Goal: Task Accomplishment & Management: Complete application form

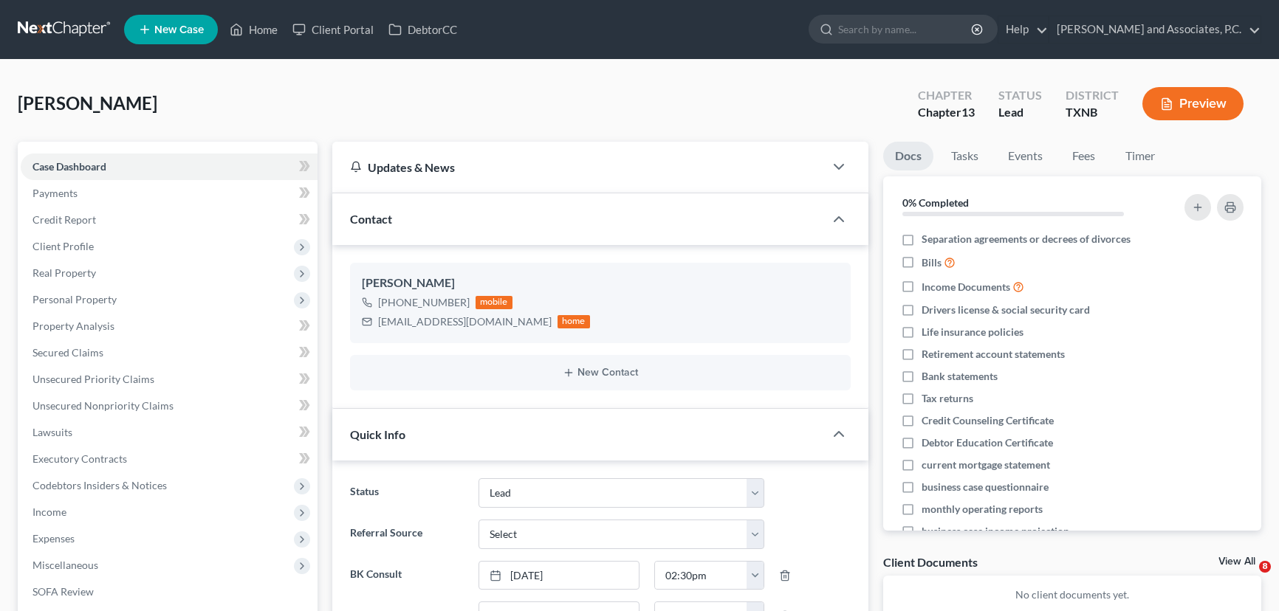
select select "8"
select select "0"
click at [253, 27] on link "Home" at bounding box center [253, 29] width 63 height 27
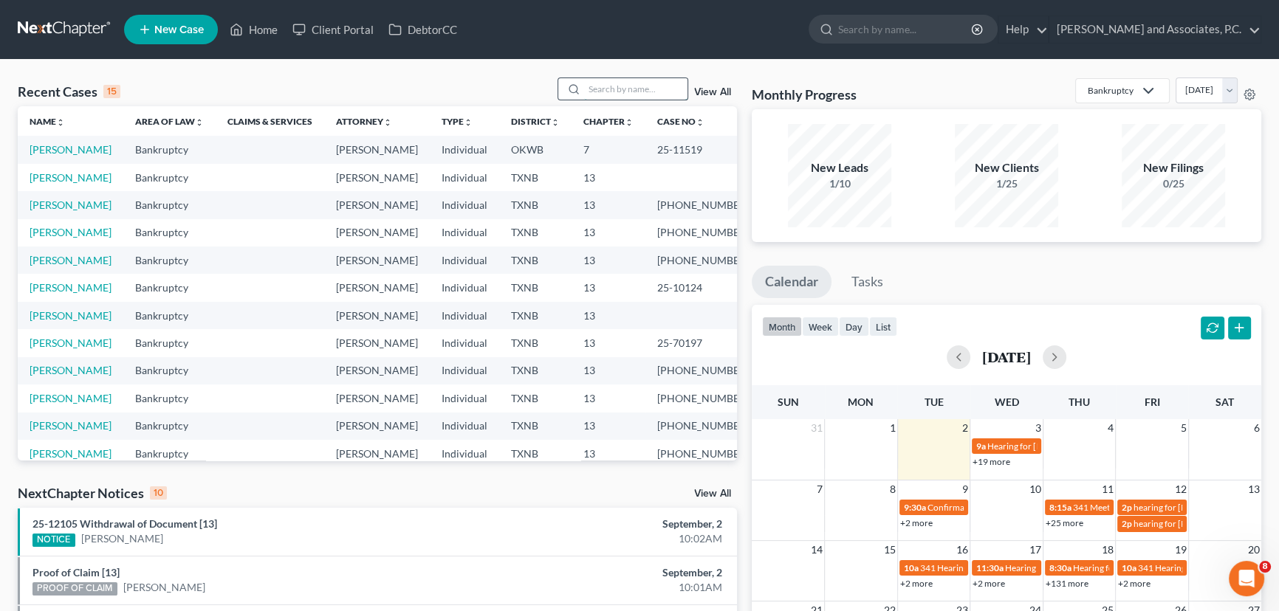
click at [606, 89] on input "search" at bounding box center [635, 88] width 103 height 21
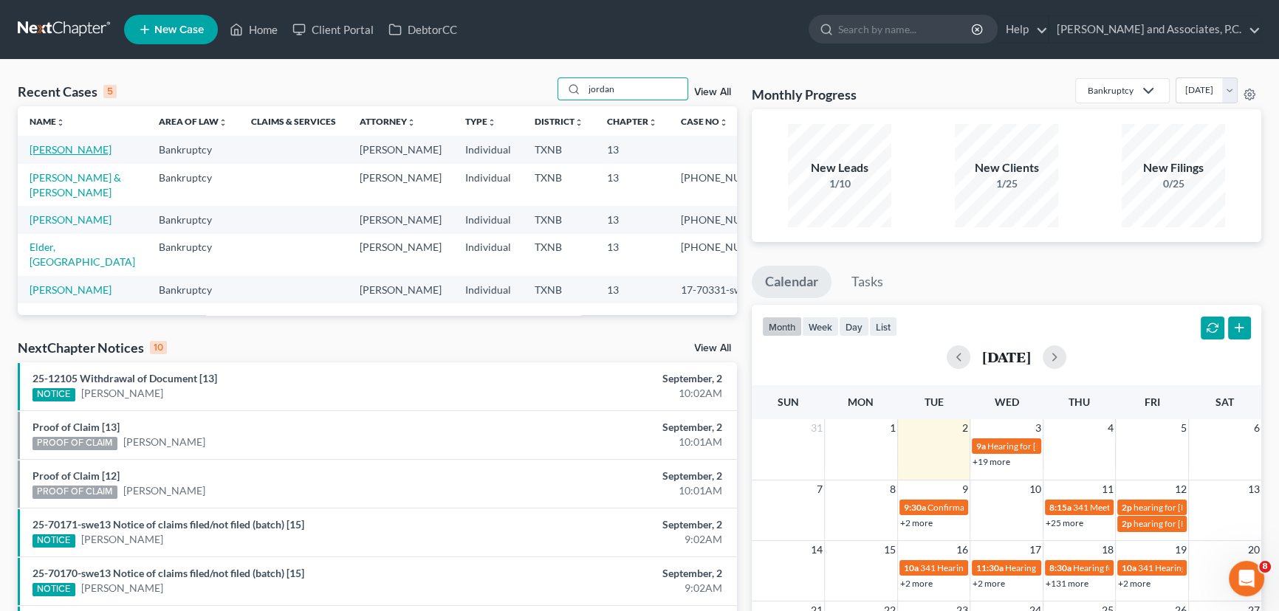
type input "jordan"
click at [58, 149] on link "[PERSON_NAME]" at bounding box center [71, 149] width 82 height 13
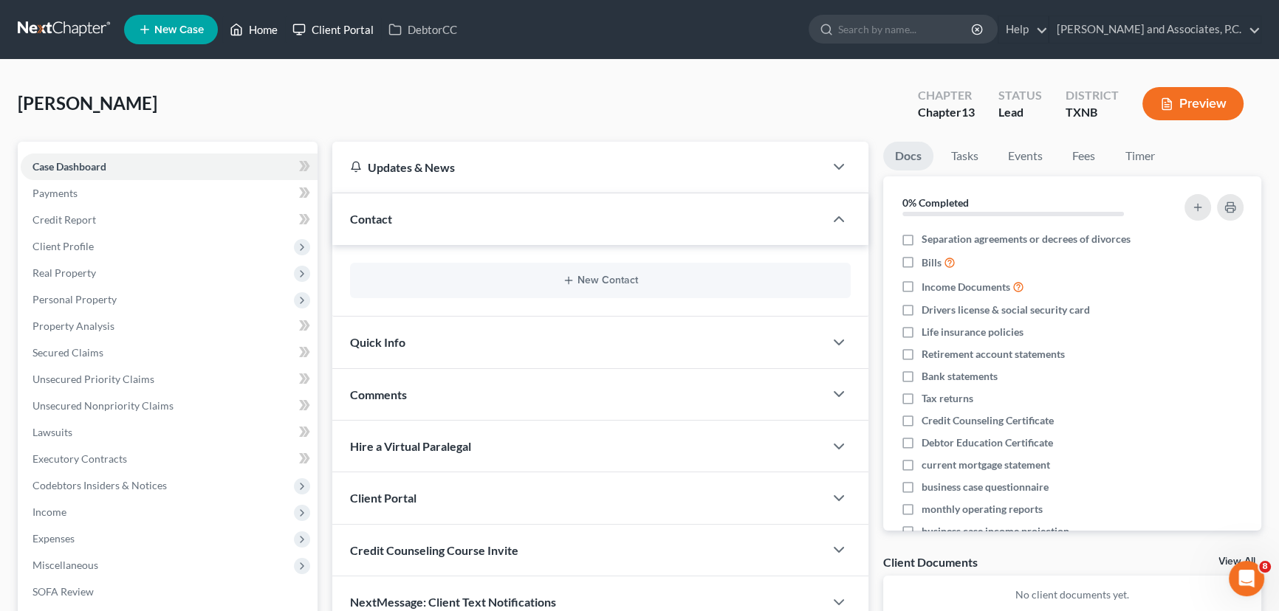
drag, startPoint x: 242, startPoint y: 18, endPoint x: 306, endPoint y: 36, distance: 65.9
click at [243, 18] on link "Home" at bounding box center [253, 29] width 63 height 27
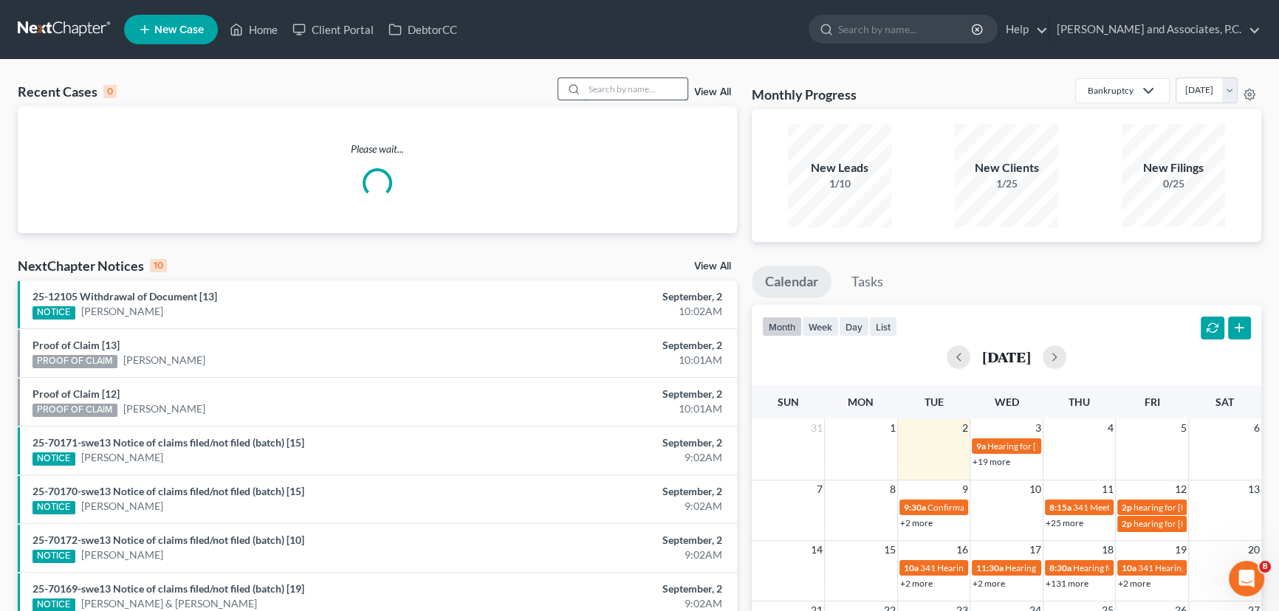
click at [625, 92] on input "search" at bounding box center [635, 88] width 103 height 21
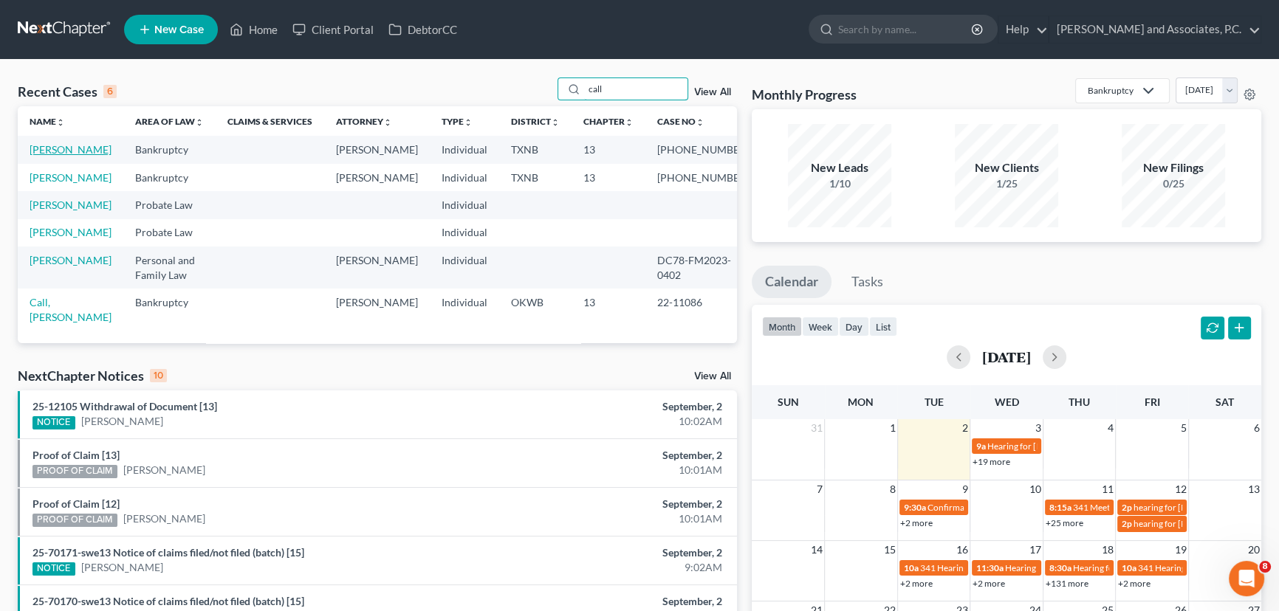
type input "call"
click at [45, 151] on link "[PERSON_NAME]" at bounding box center [71, 149] width 82 height 13
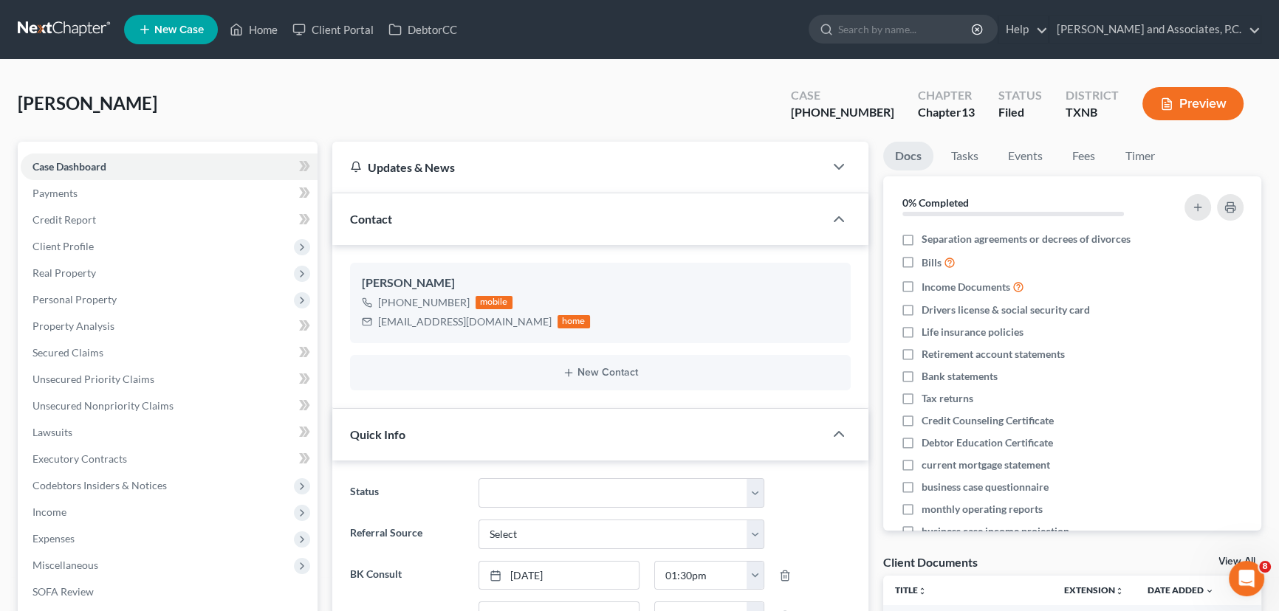
scroll to position [133, 0]
click at [270, 30] on link "Home" at bounding box center [253, 29] width 63 height 27
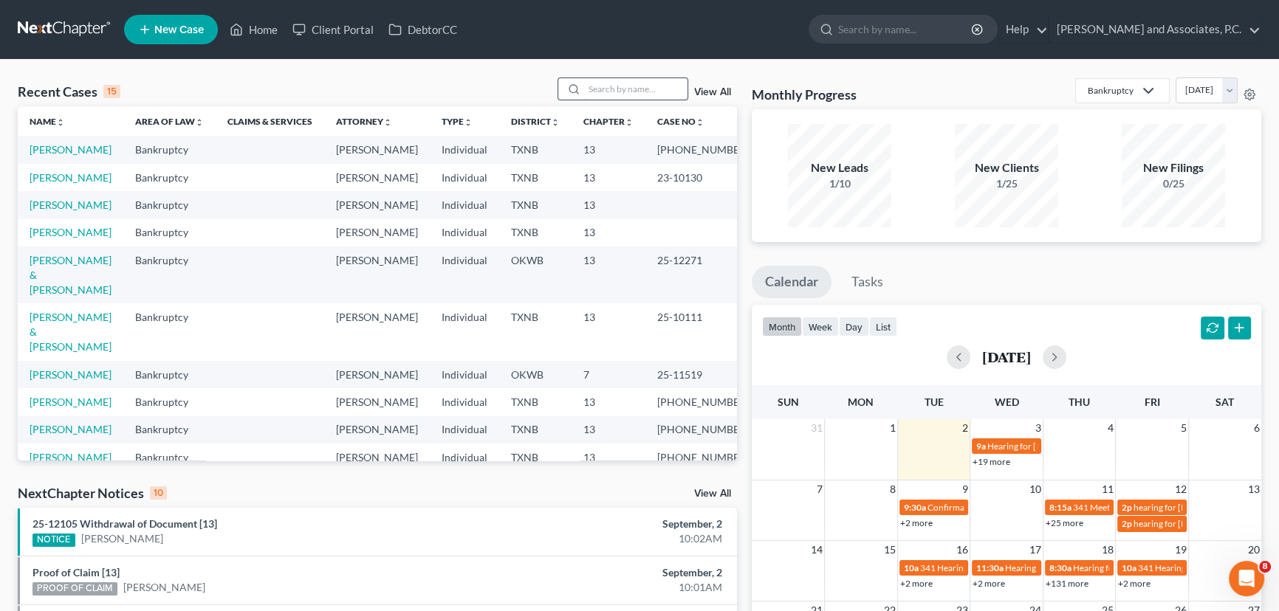
click at [587, 87] on input "search" at bounding box center [635, 88] width 103 height 21
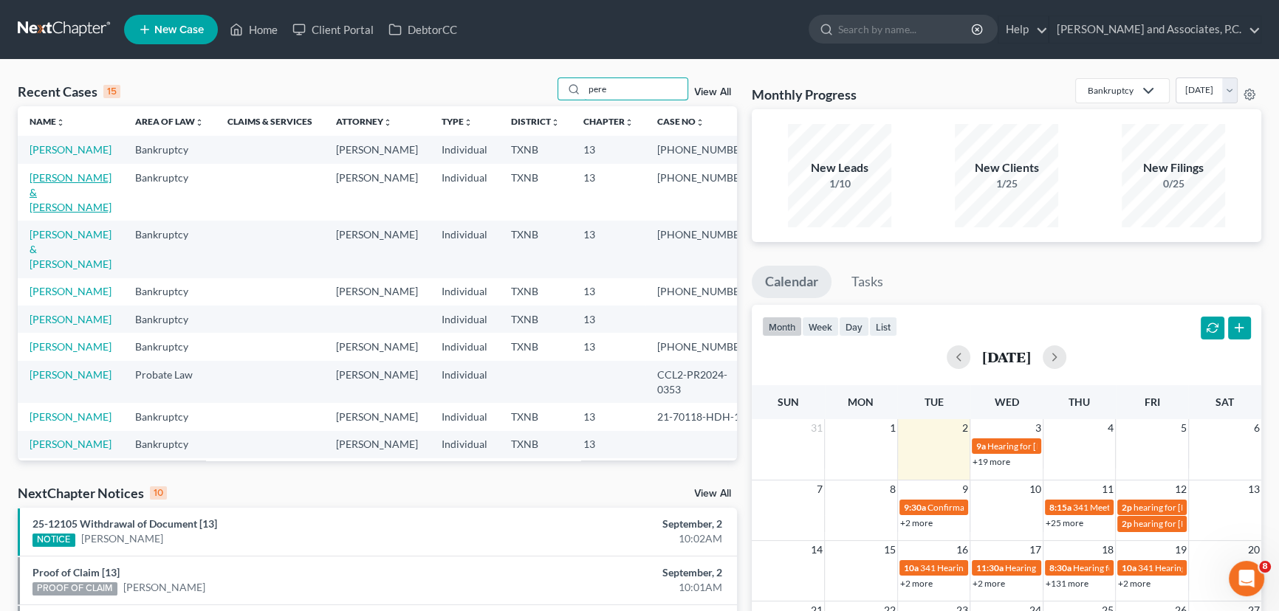
type input "pere"
click at [59, 197] on link "[PERSON_NAME] & [PERSON_NAME]" at bounding box center [71, 192] width 82 height 42
select select "5"
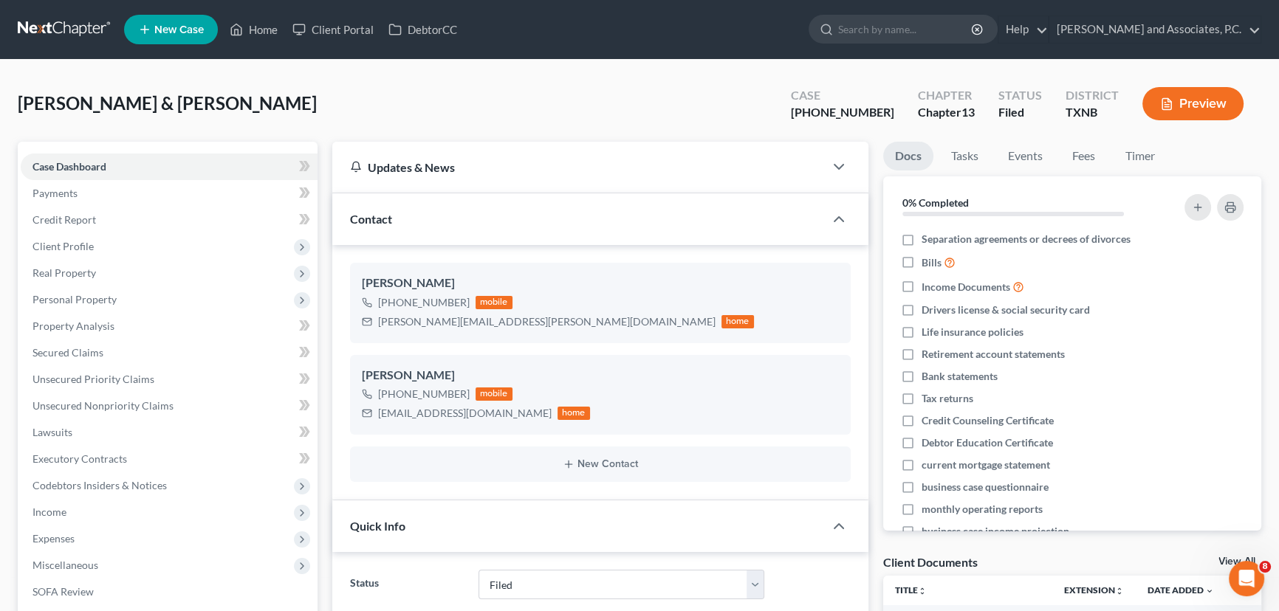
scroll to position [733, 0]
click at [260, 21] on link "Home" at bounding box center [253, 29] width 63 height 27
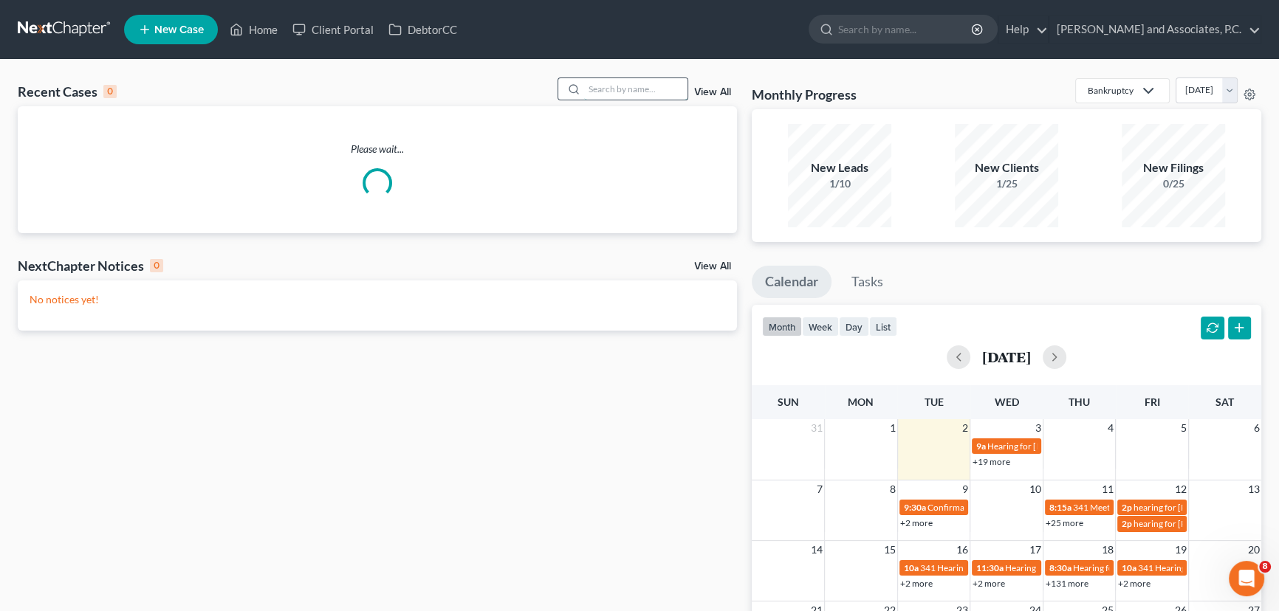
click at [650, 88] on input "search" at bounding box center [635, 88] width 103 height 21
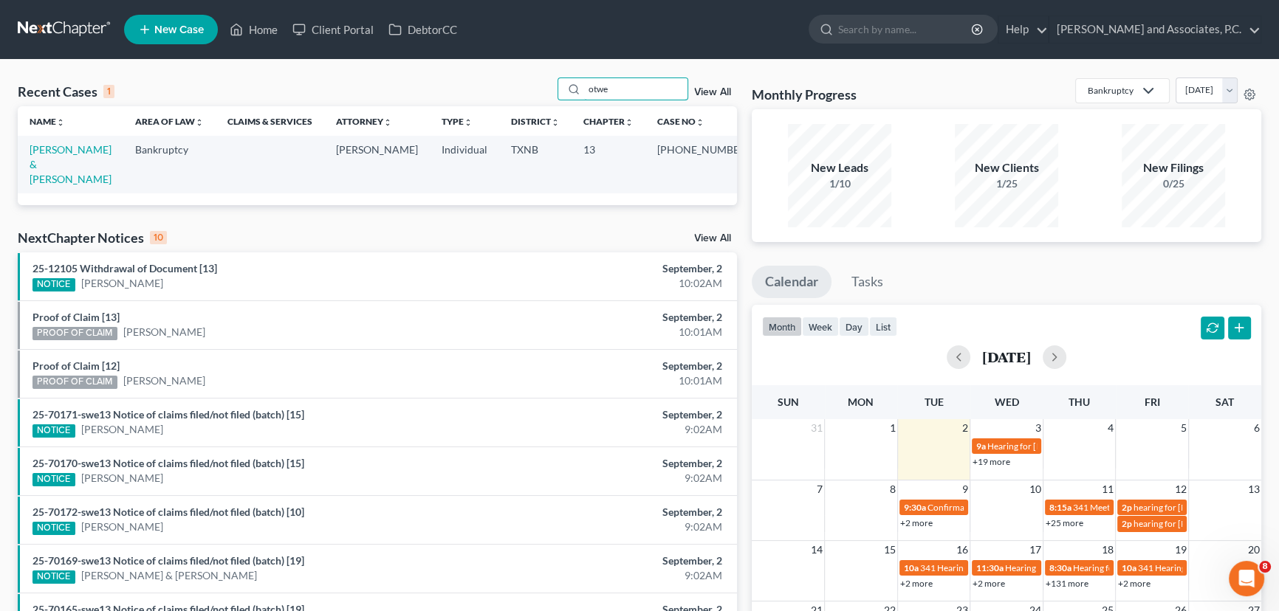
drag, startPoint x: 627, startPoint y: 80, endPoint x: 513, endPoint y: 92, distance: 114.3
click at [513, 92] on div "Recent Cases 1 otwe View All" at bounding box center [377, 92] width 719 height 29
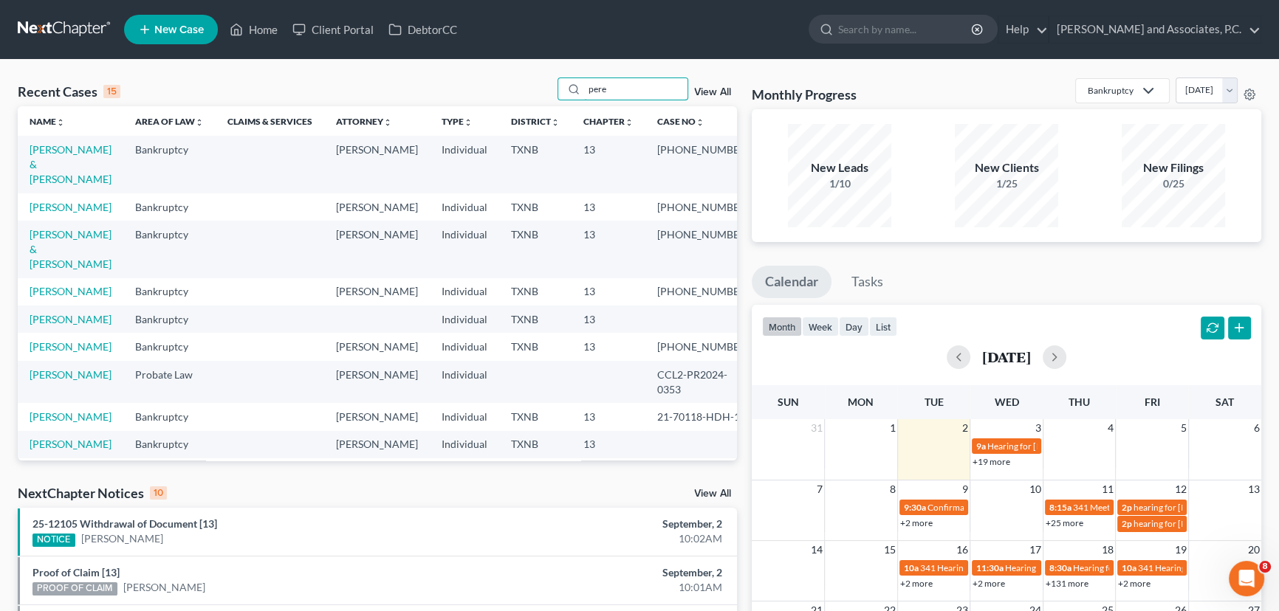
drag, startPoint x: 623, startPoint y: 95, endPoint x: 545, endPoint y: 87, distance: 78.7
click at [545, 87] on div "Recent Cases 15 pere View All" at bounding box center [377, 92] width 719 height 29
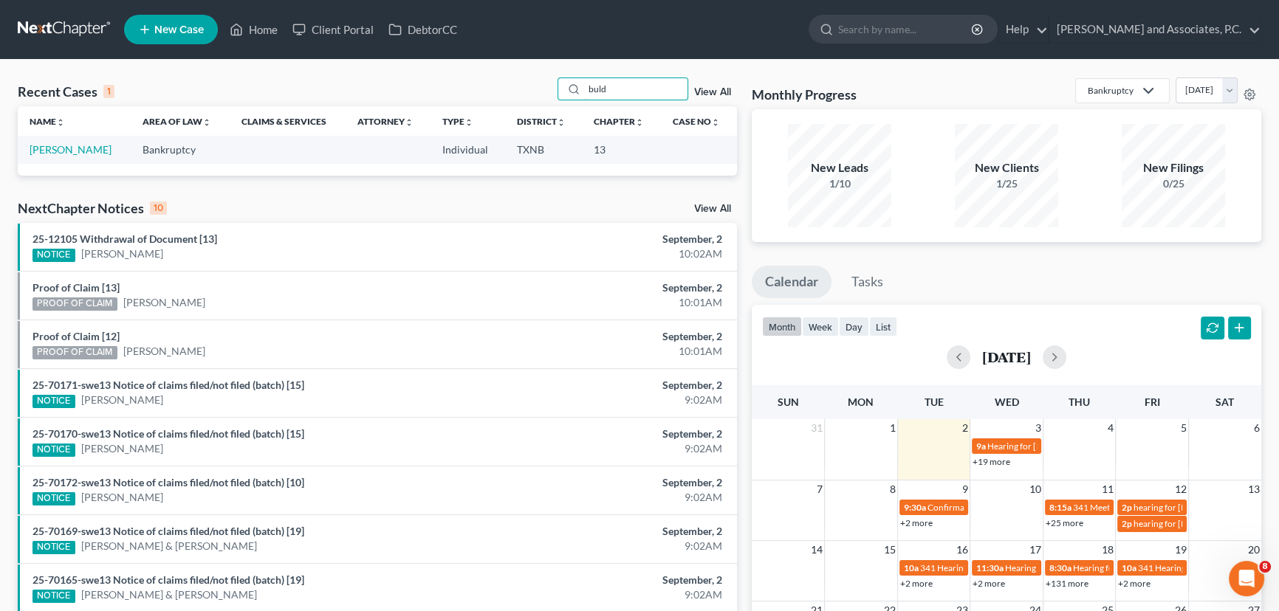
drag, startPoint x: 630, startPoint y: 92, endPoint x: 515, endPoint y: 95, distance: 115.2
click at [515, 95] on div "Recent Cases 1 buld View All" at bounding box center [377, 92] width 719 height 29
type input "b"
drag, startPoint x: 626, startPoint y: 88, endPoint x: 543, endPoint y: 103, distance: 84.7
click at [543, 103] on div "Recent Cases 1 ruy View All" at bounding box center [377, 92] width 719 height 29
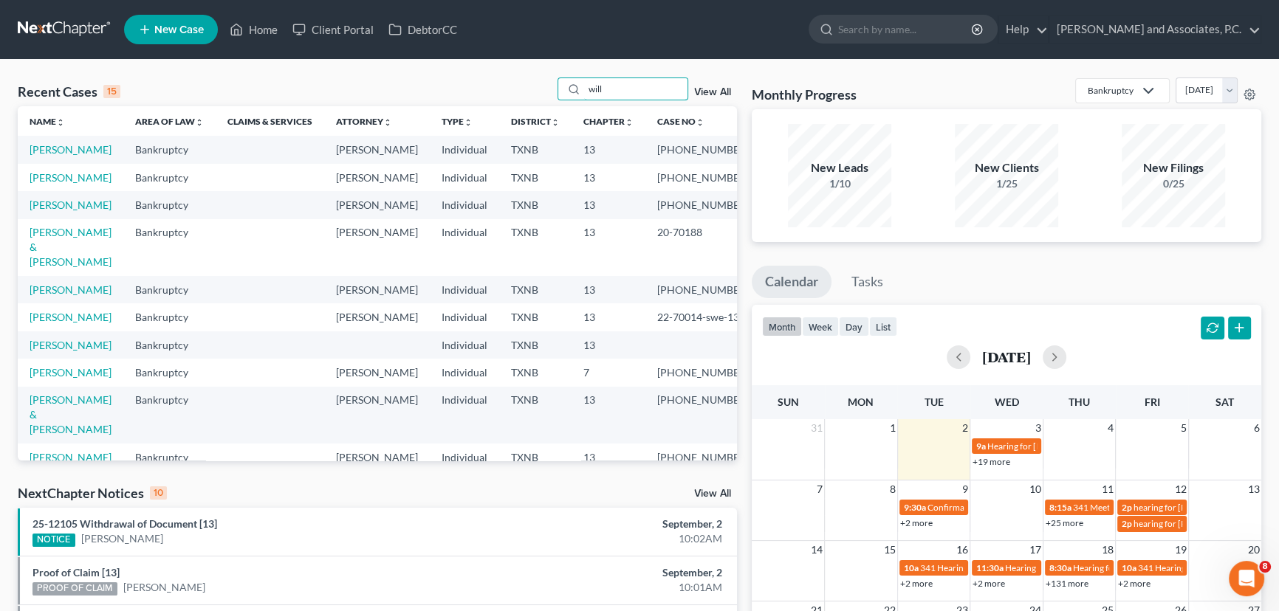
drag, startPoint x: 616, startPoint y: 92, endPoint x: 517, endPoint y: 96, distance: 99.0
click at [517, 96] on div "Recent Cases 15 will View All" at bounding box center [377, 92] width 719 height 29
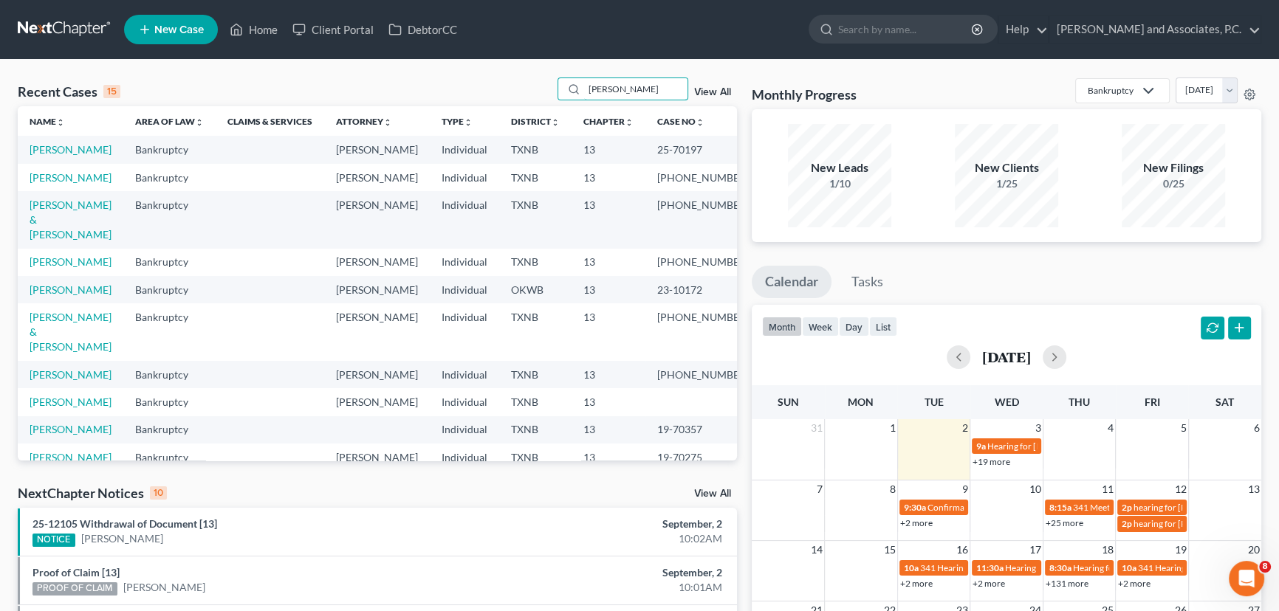
drag, startPoint x: 623, startPoint y: 80, endPoint x: 504, endPoint y: 104, distance: 121.2
click at [515, 100] on div "Recent Cases 15 thom View All" at bounding box center [377, 92] width 719 height 29
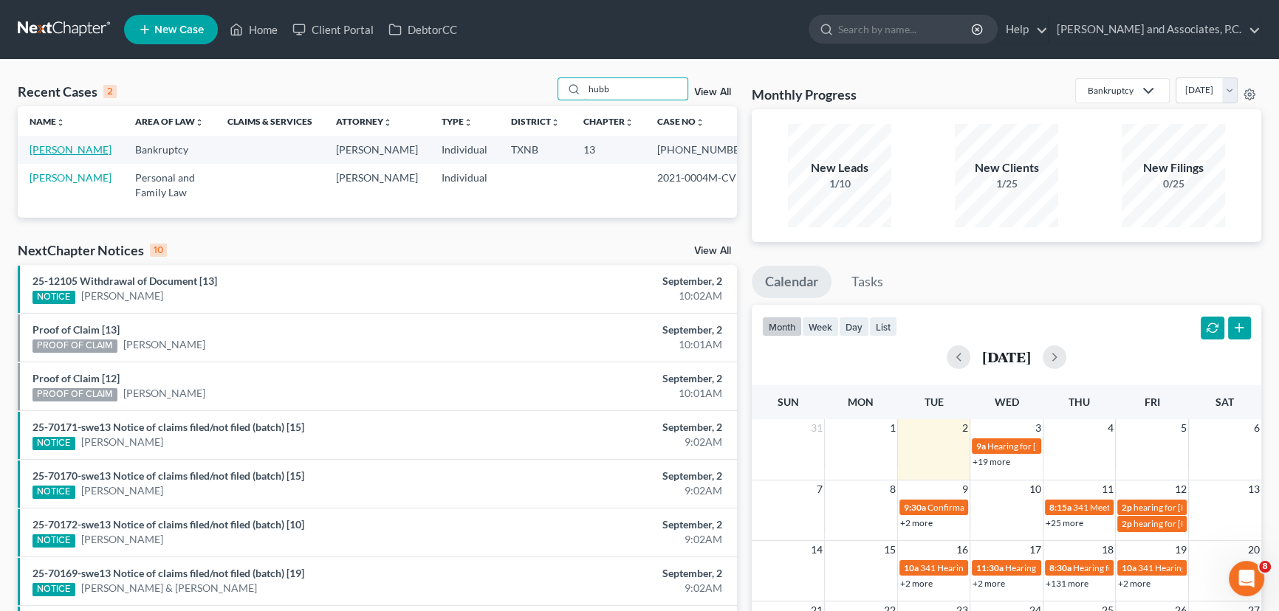
type input "hubb"
click at [44, 154] on link "[PERSON_NAME]" at bounding box center [71, 149] width 82 height 13
select select "5"
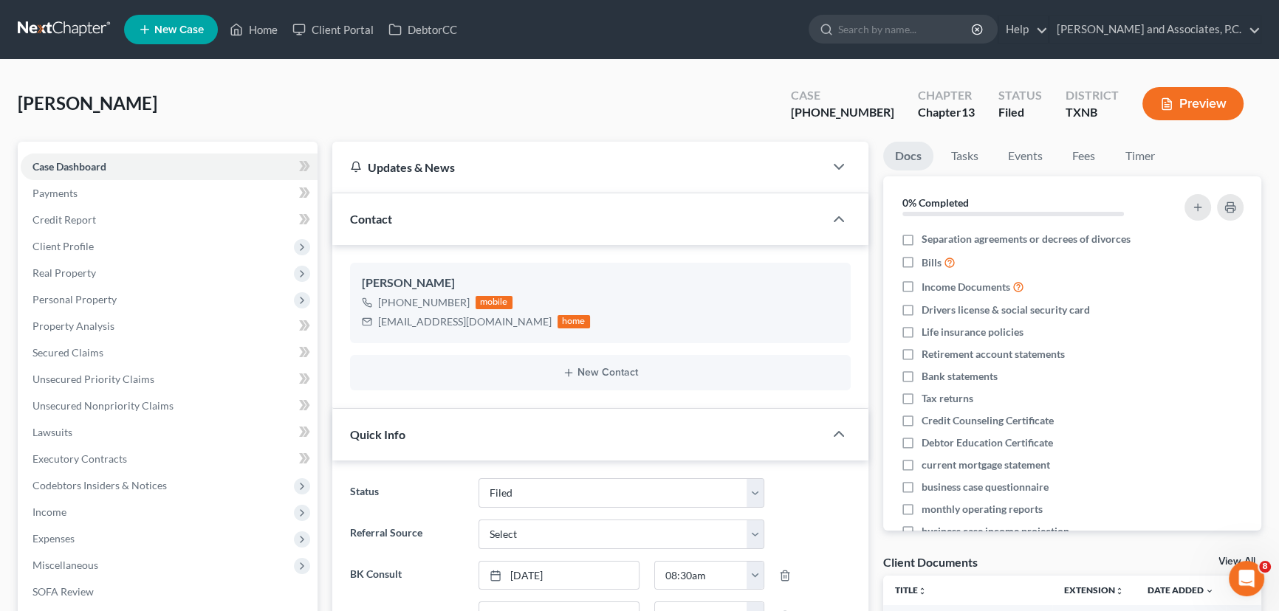
scroll to position [287, 0]
click at [237, 32] on icon at bounding box center [236, 30] width 13 height 18
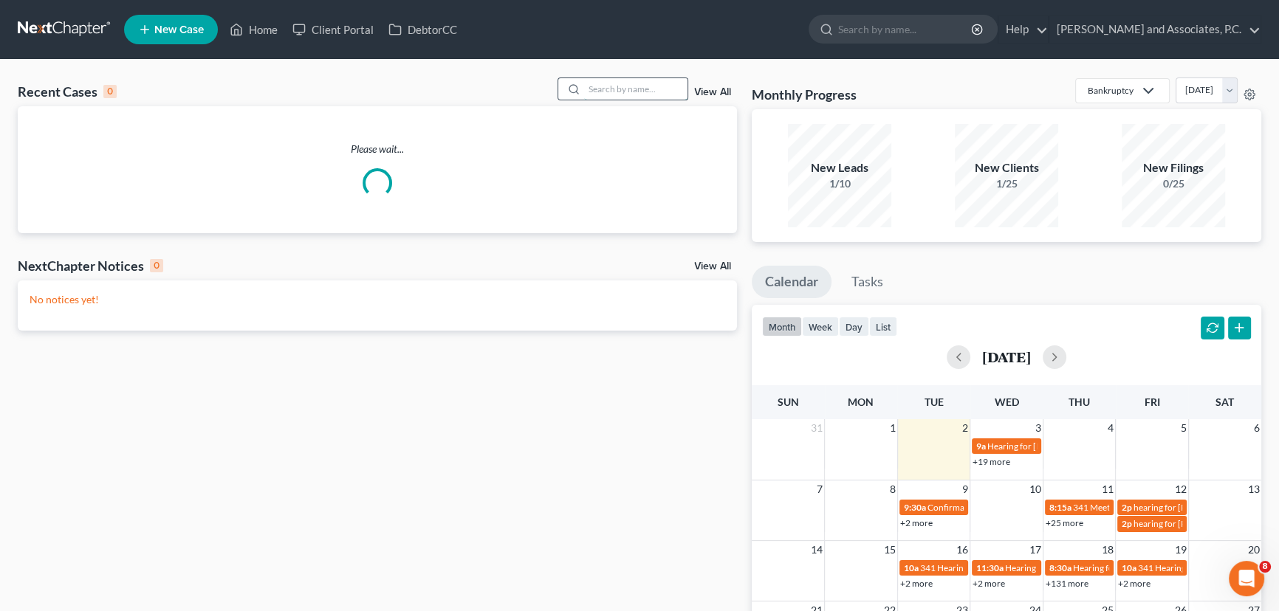
click at [611, 83] on input "search" at bounding box center [635, 88] width 103 height 21
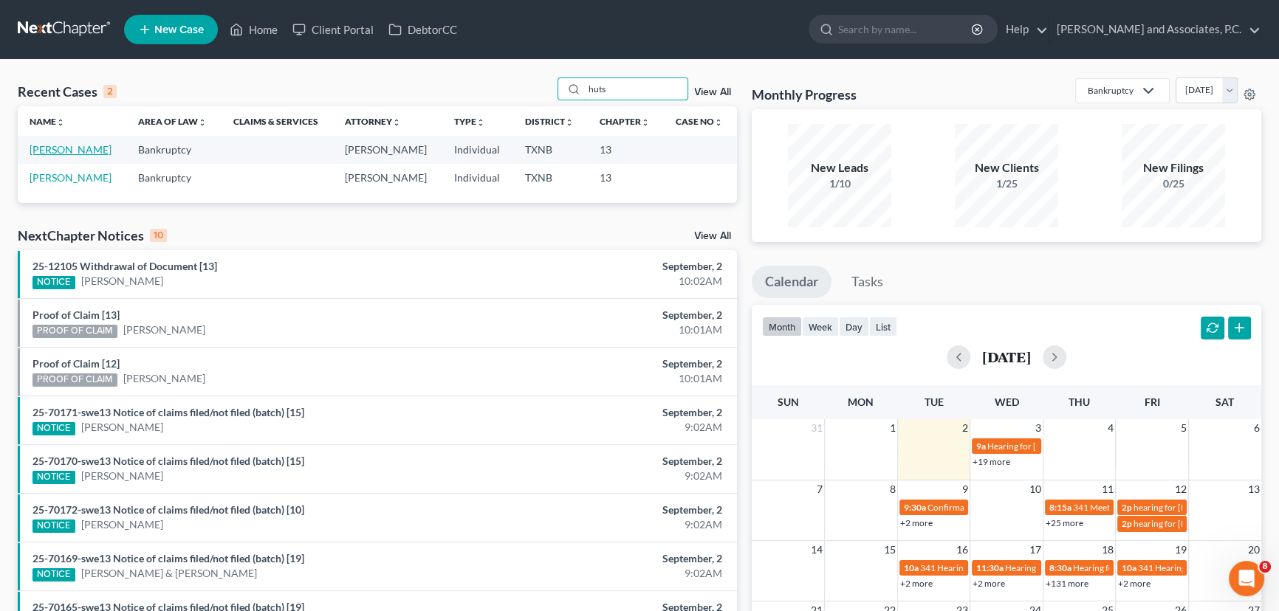
type input "huts"
click at [38, 151] on link "[PERSON_NAME]" at bounding box center [71, 149] width 82 height 13
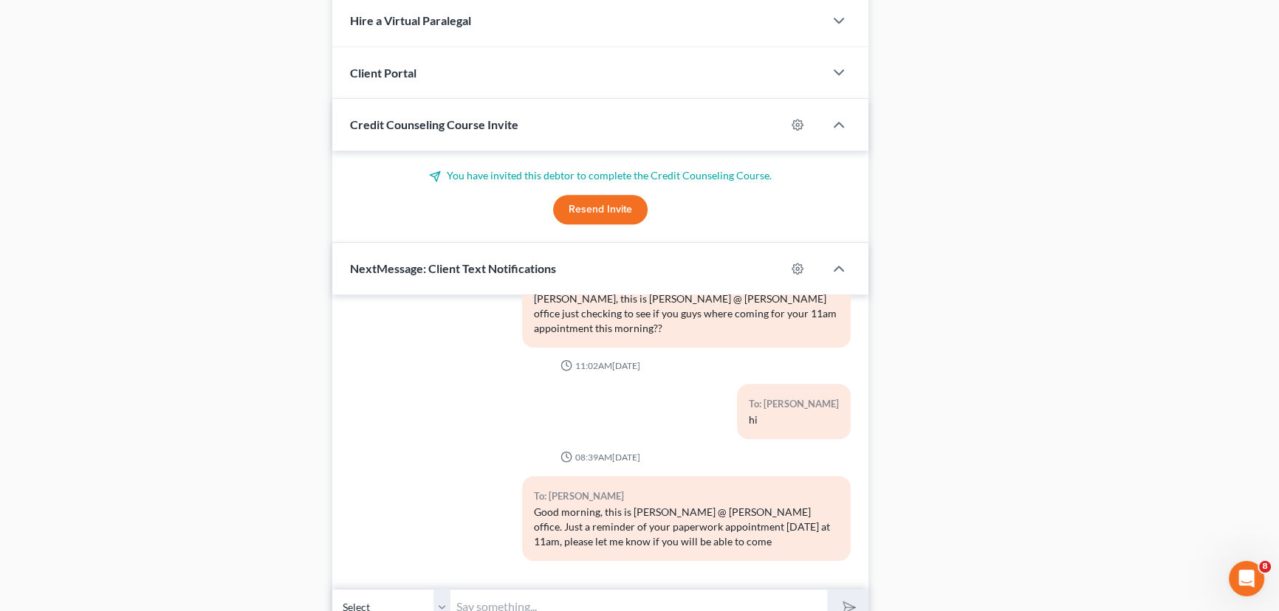
scroll to position [1328, 0]
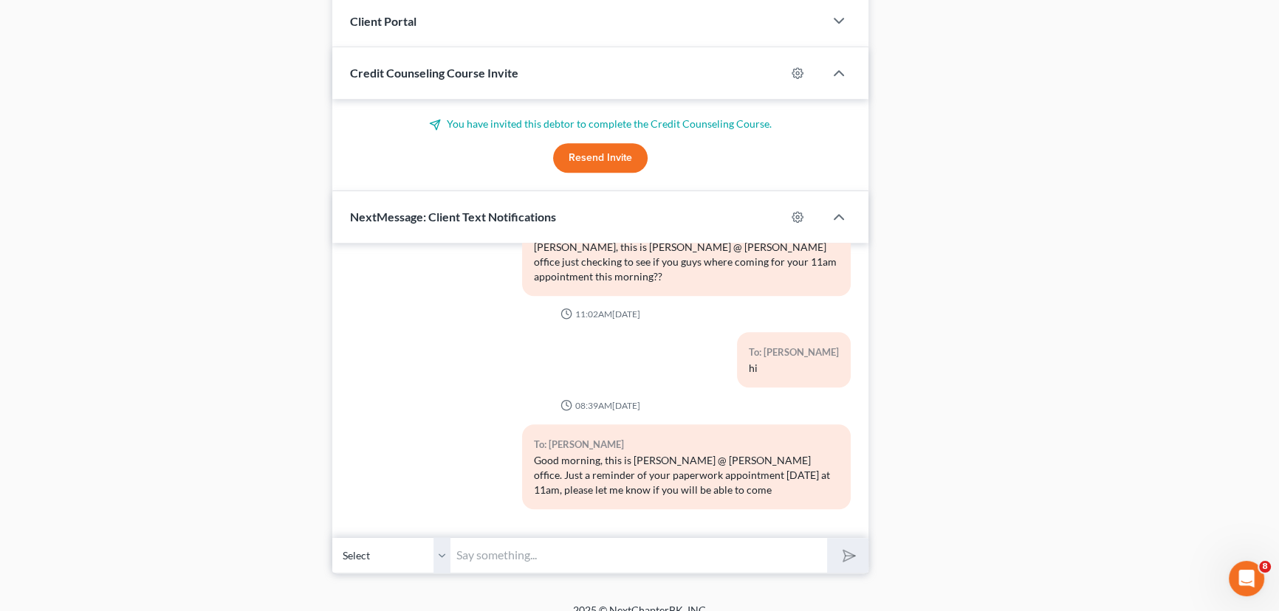
click at [531, 538] on input "text" at bounding box center [638, 556] width 377 height 36
type input "I"
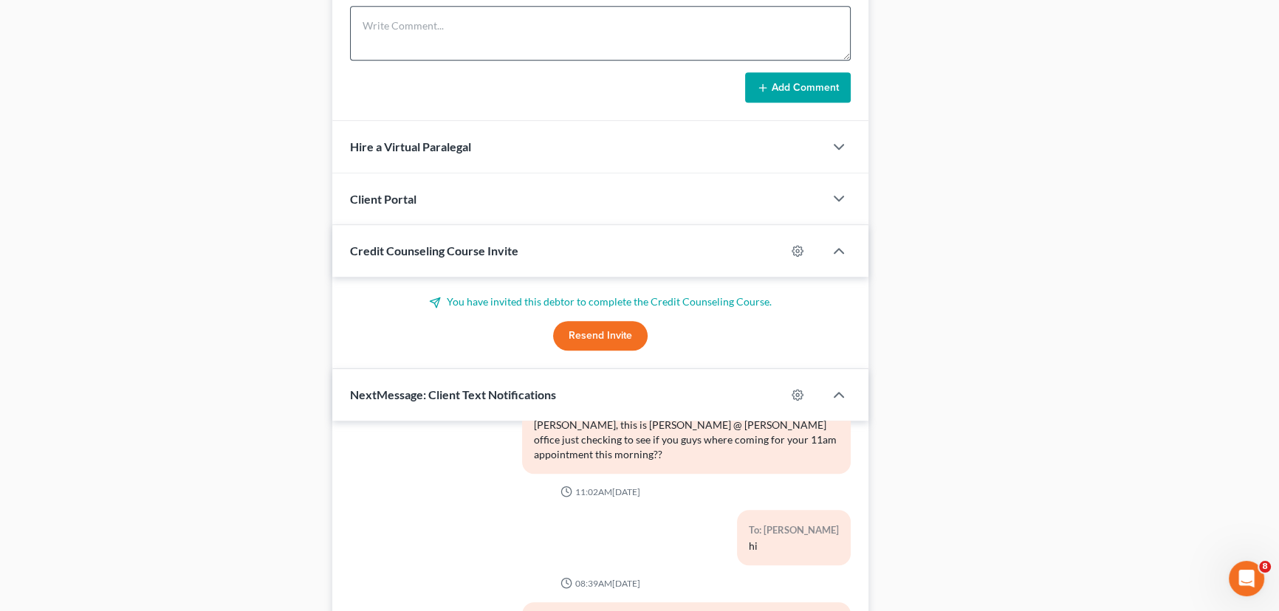
scroll to position [1074, 0]
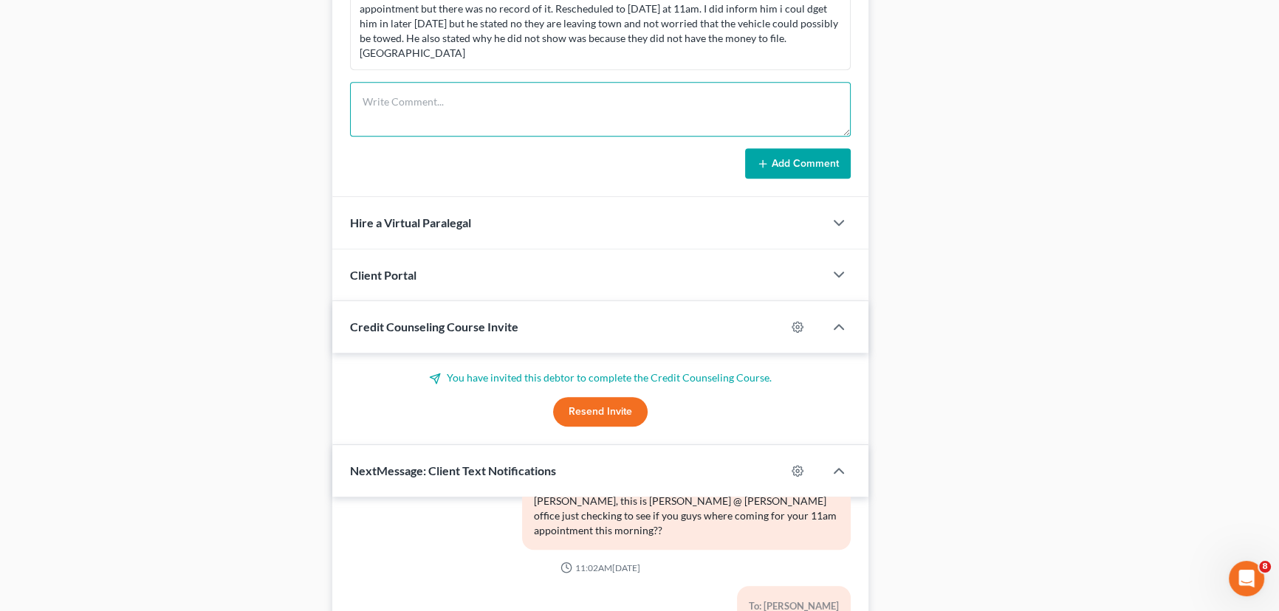
click at [450, 85] on textarea at bounding box center [600, 109] width 501 height 55
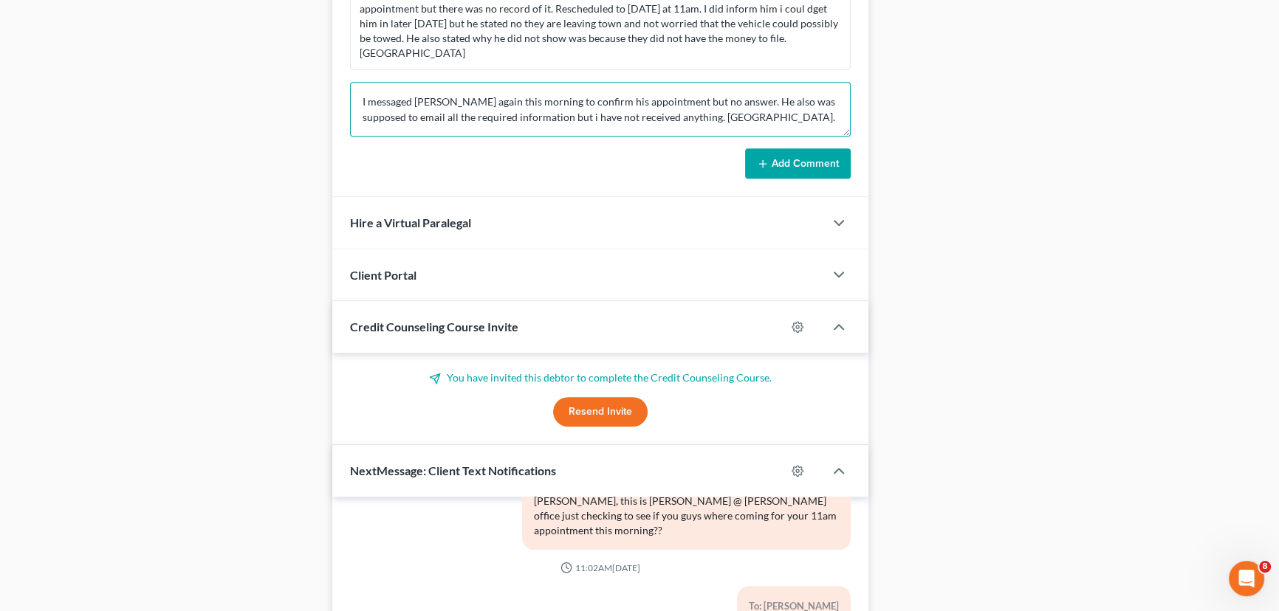
type textarea "I messaged [PERSON_NAME] again this morning to confirm his appointment but no a…"
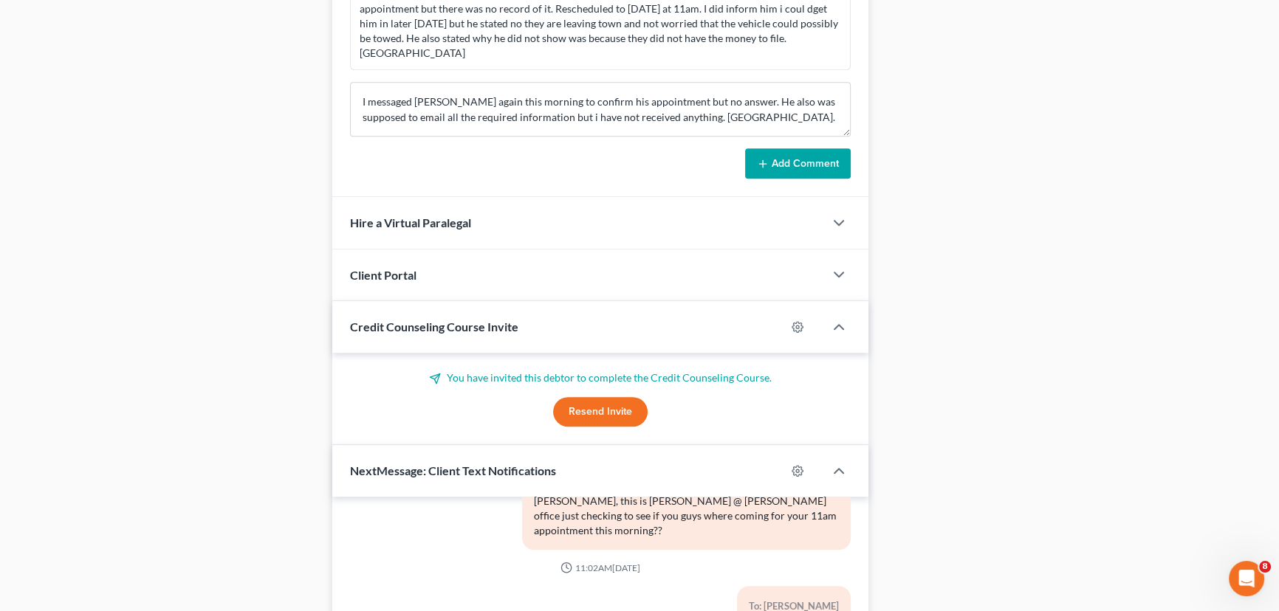
click at [795, 148] on button "Add Comment" at bounding box center [798, 163] width 106 height 31
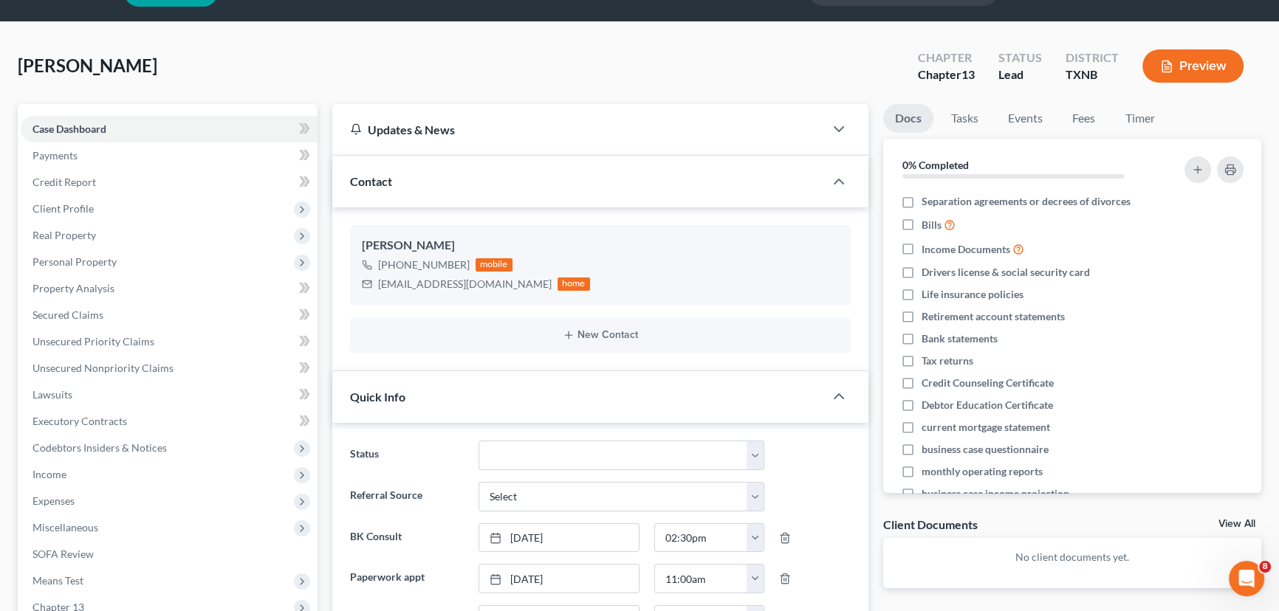
scroll to position [0, 0]
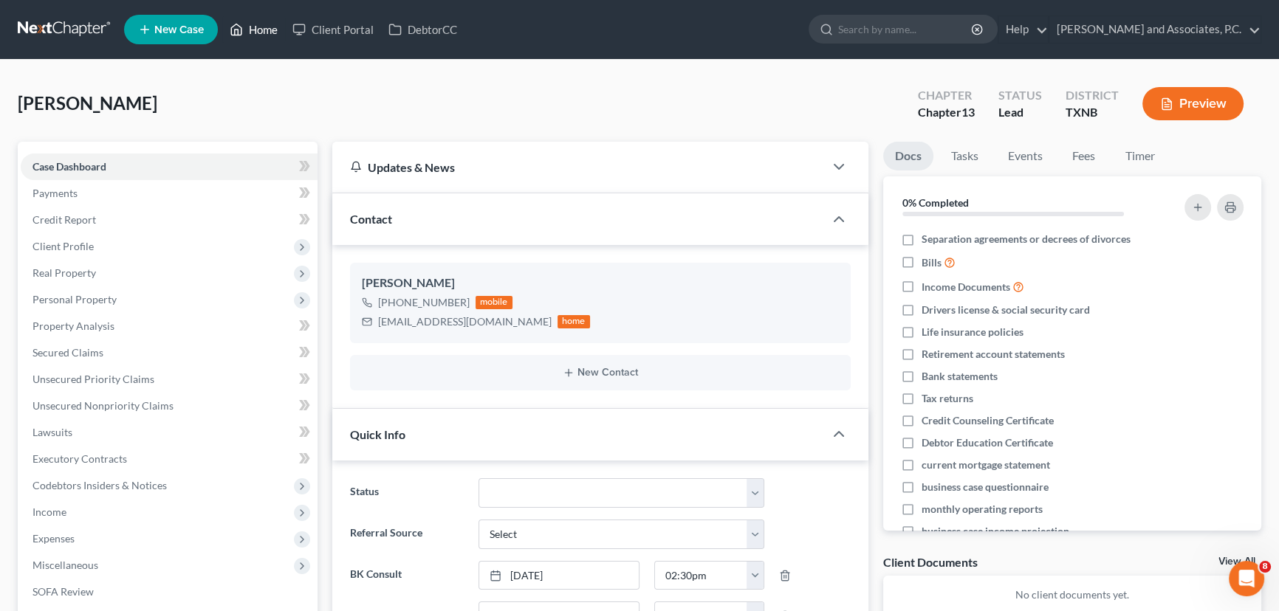
click at [254, 33] on link "Home" at bounding box center [253, 29] width 63 height 27
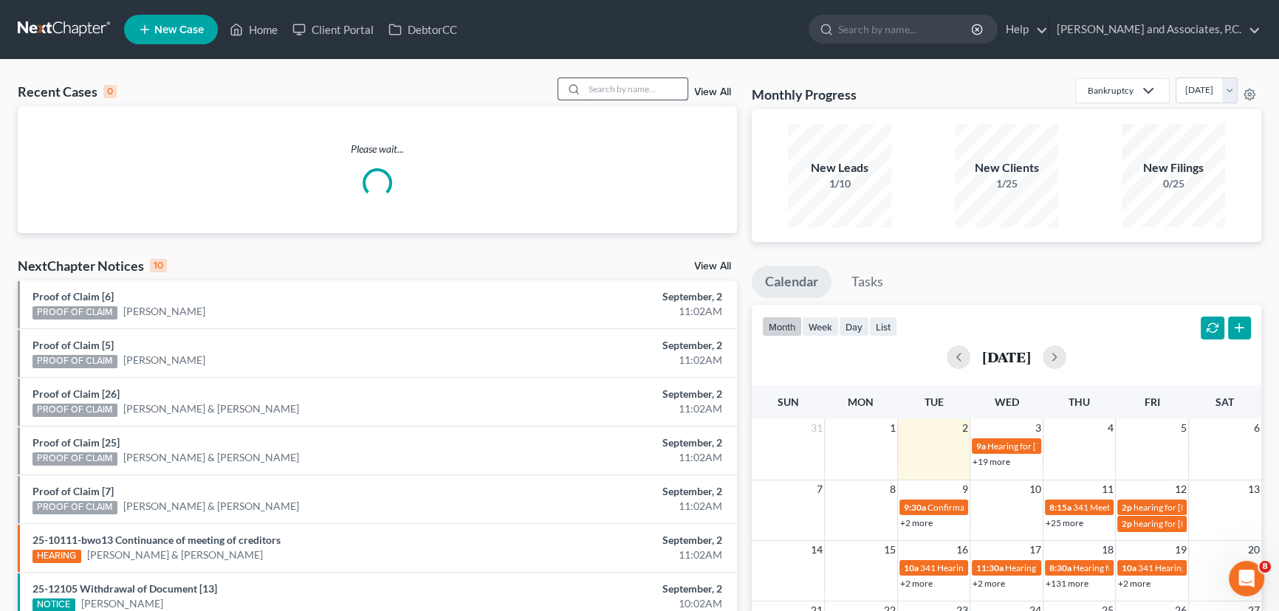
click at [620, 89] on input "search" at bounding box center [635, 88] width 103 height 21
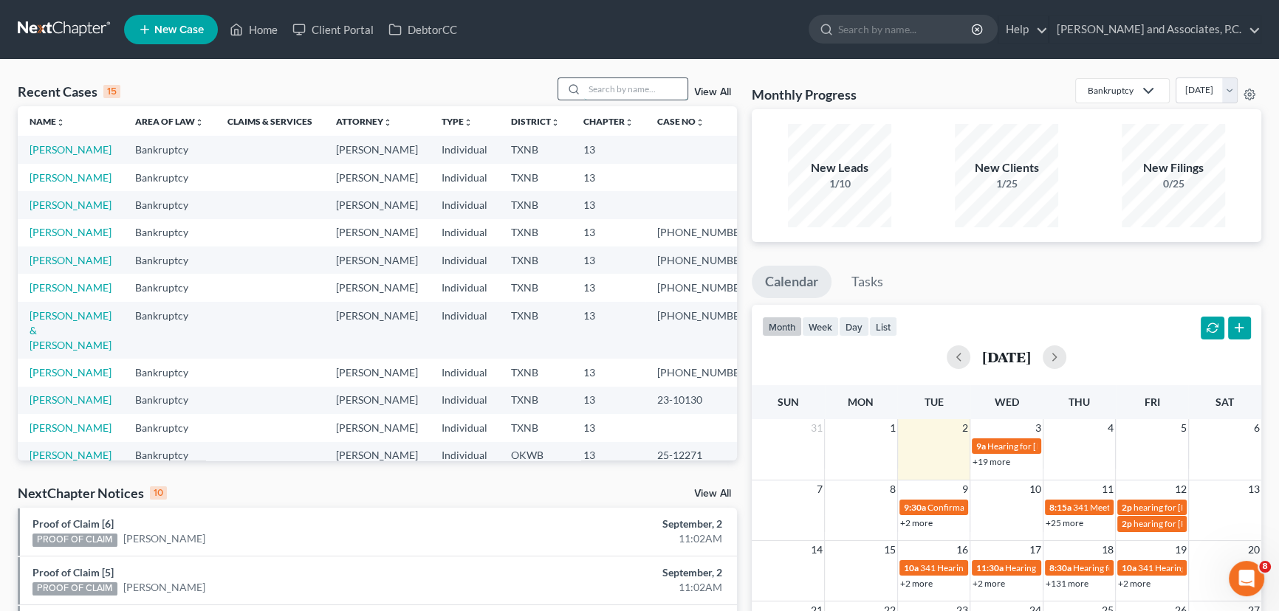
type input "a"
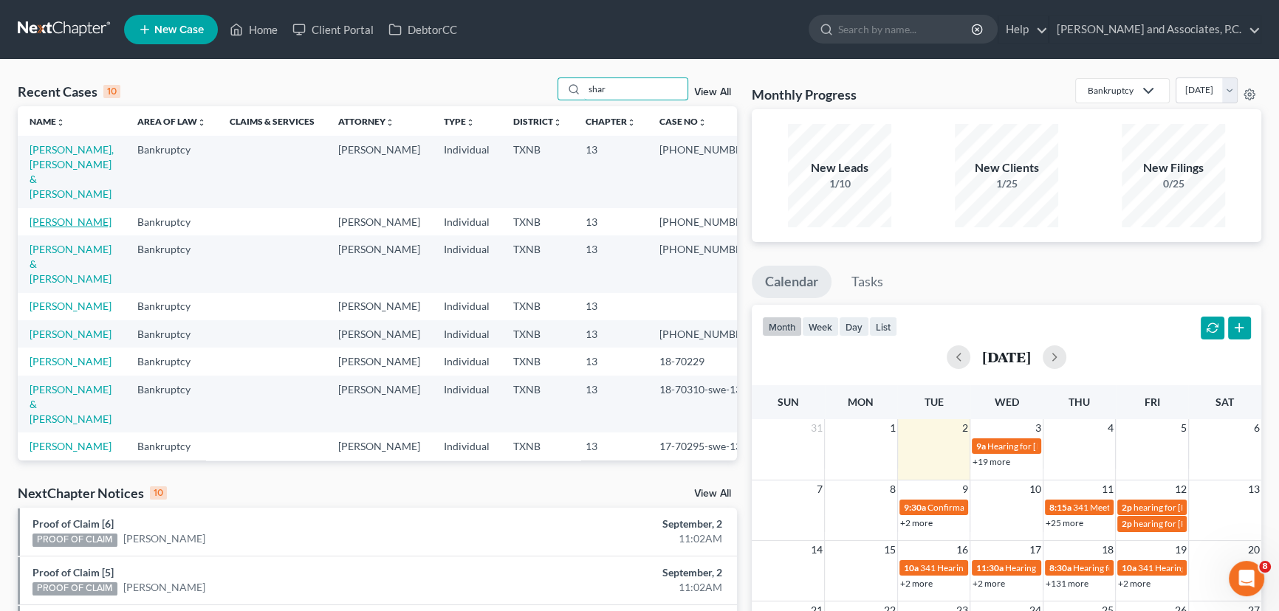
type input "shar"
click at [93, 216] on link "[PERSON_NAME]" at bounding box center [71, 222] width 82 height 13
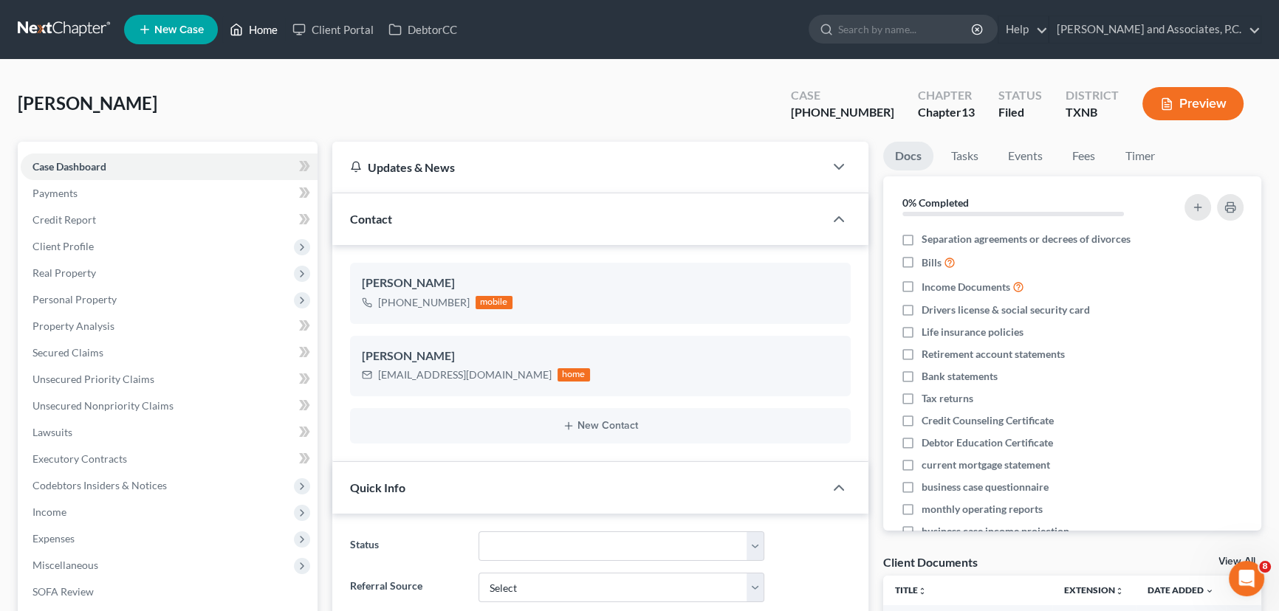
click at [252, 27] on link "Home" at bounding box center [253, 29] width 63 height 27
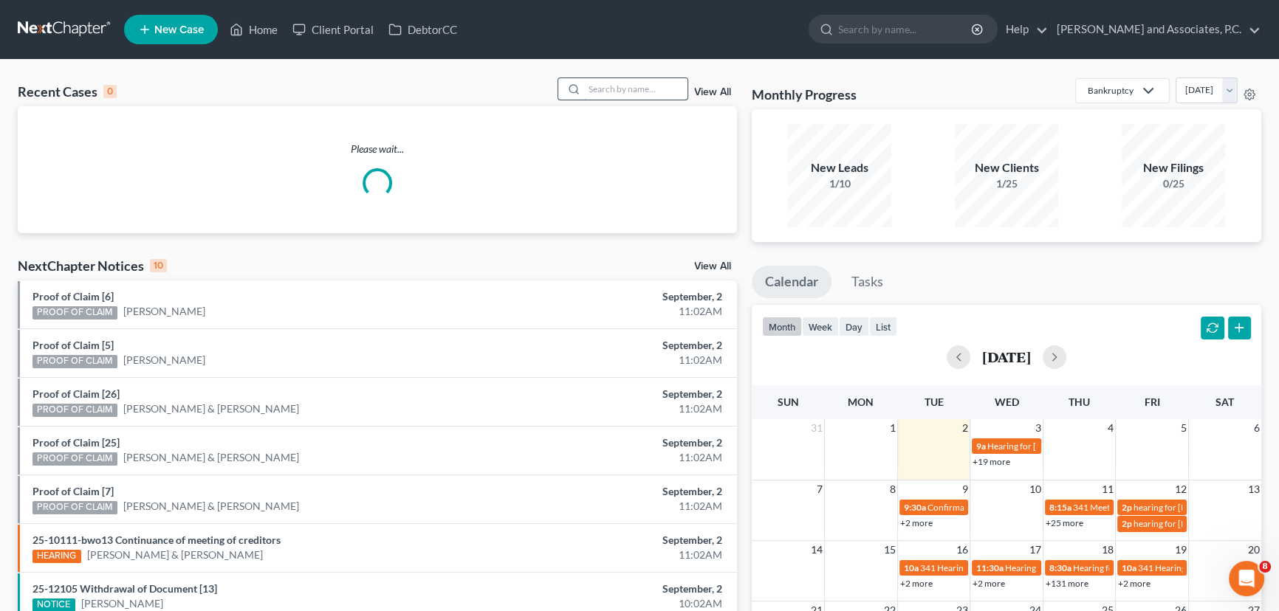
click at [630, 89] on input "search" at bounding box center [635, 88] width 103 height 21
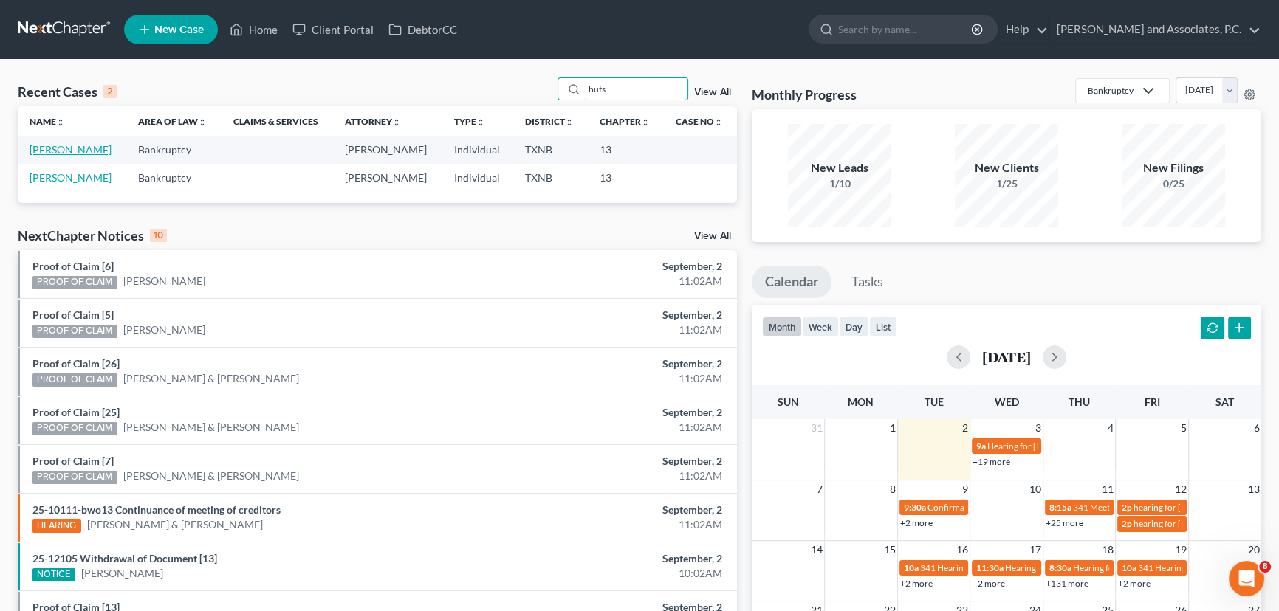
type input "huts"
click at [80, 151] on link "[PERSON_NAME]" at bounding box center [71, 149] width 82 height 13
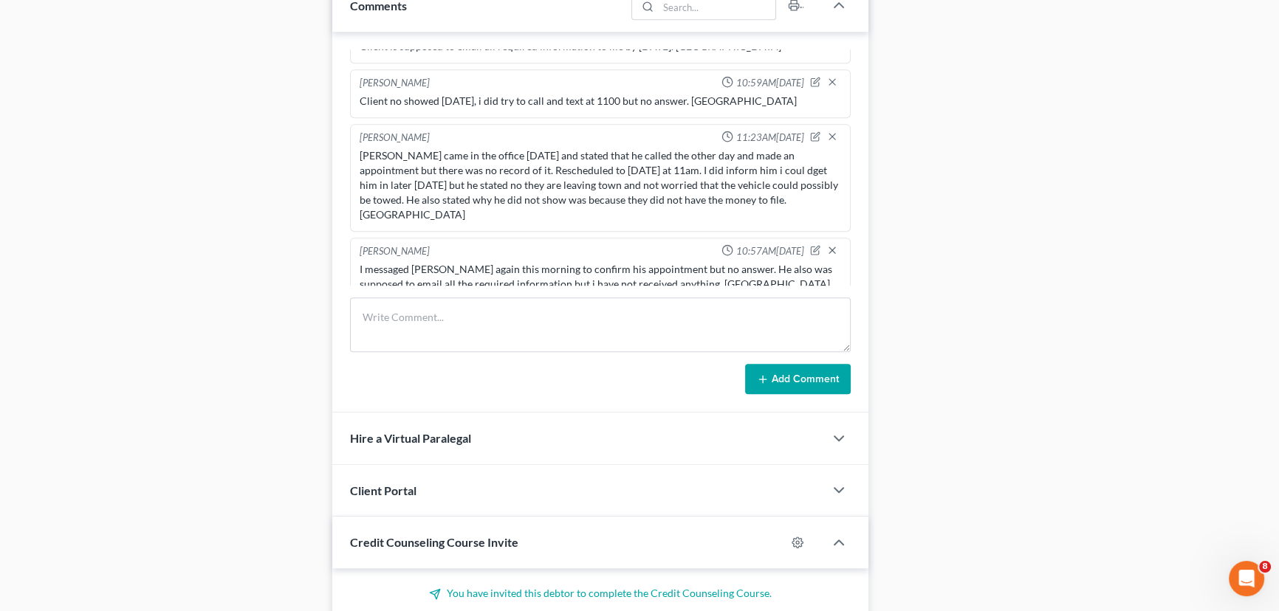
scroll to position [758, 0]
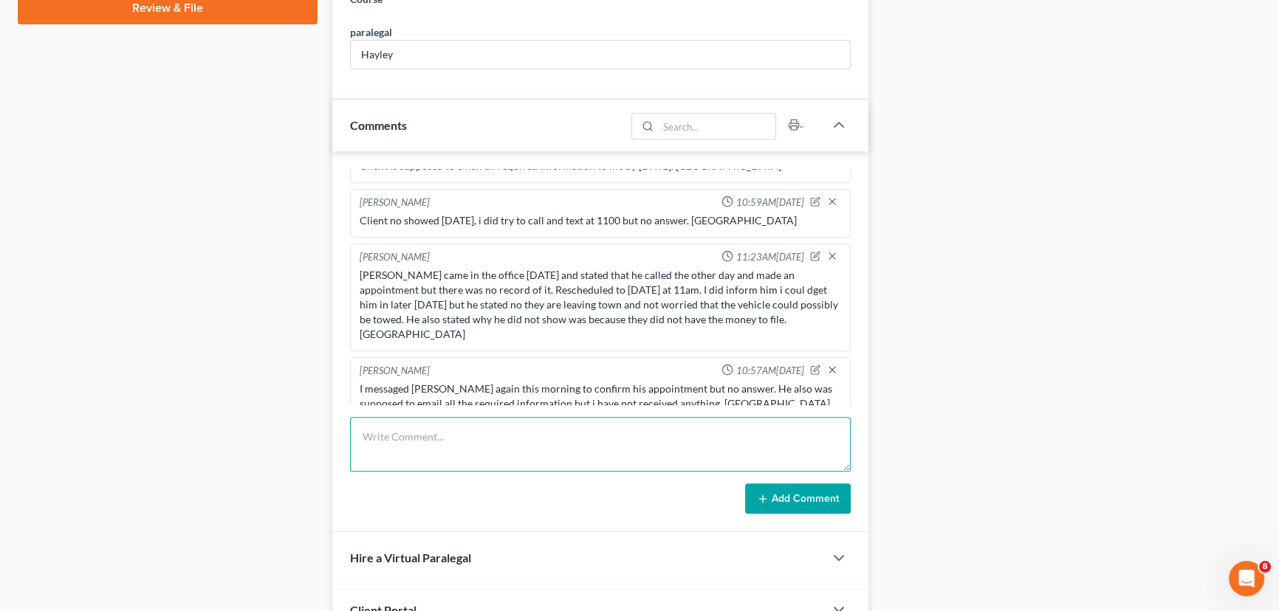
click at [420, 439] on textarea at bounding box center [600, 444] width 501 height 55
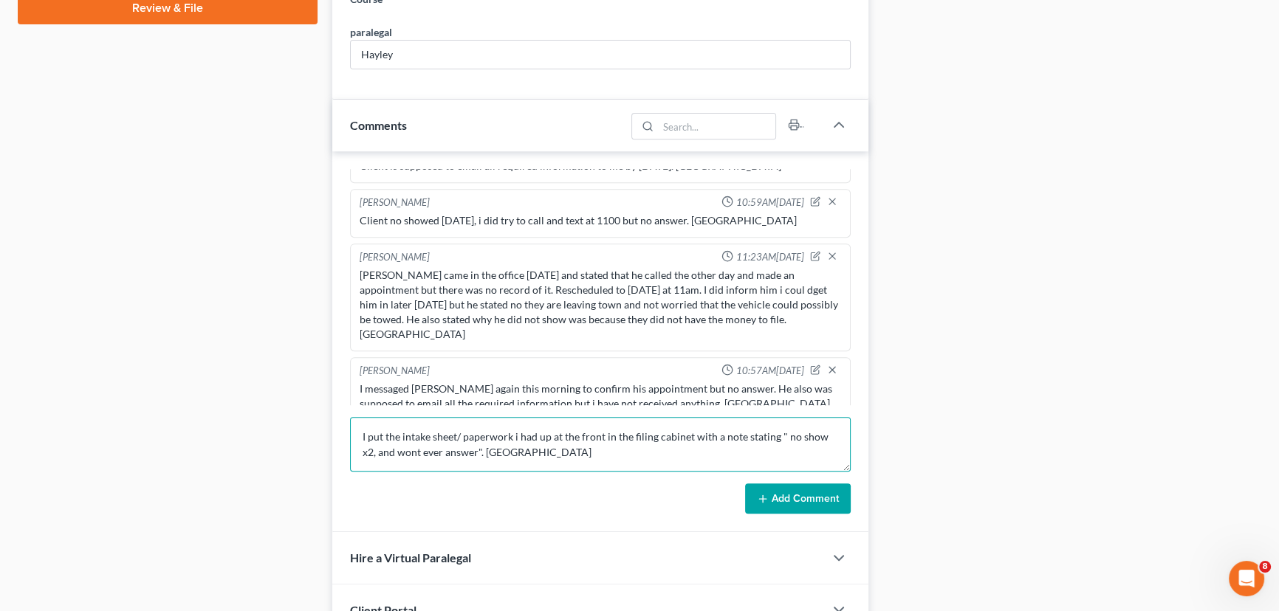
type textarea "I put the intake sheet/ paperwork i had up at the front in the filing cabinet w…"
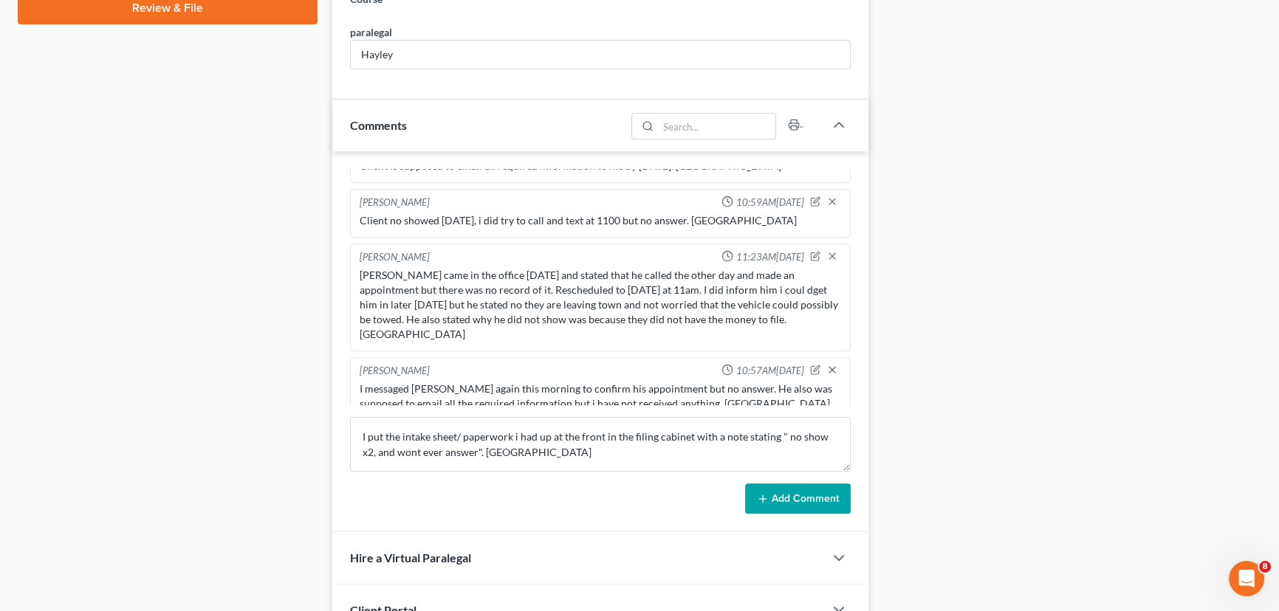
click at [812, 495] on button "Add Comment" at bounding box center [798, 499] width 106 height 31
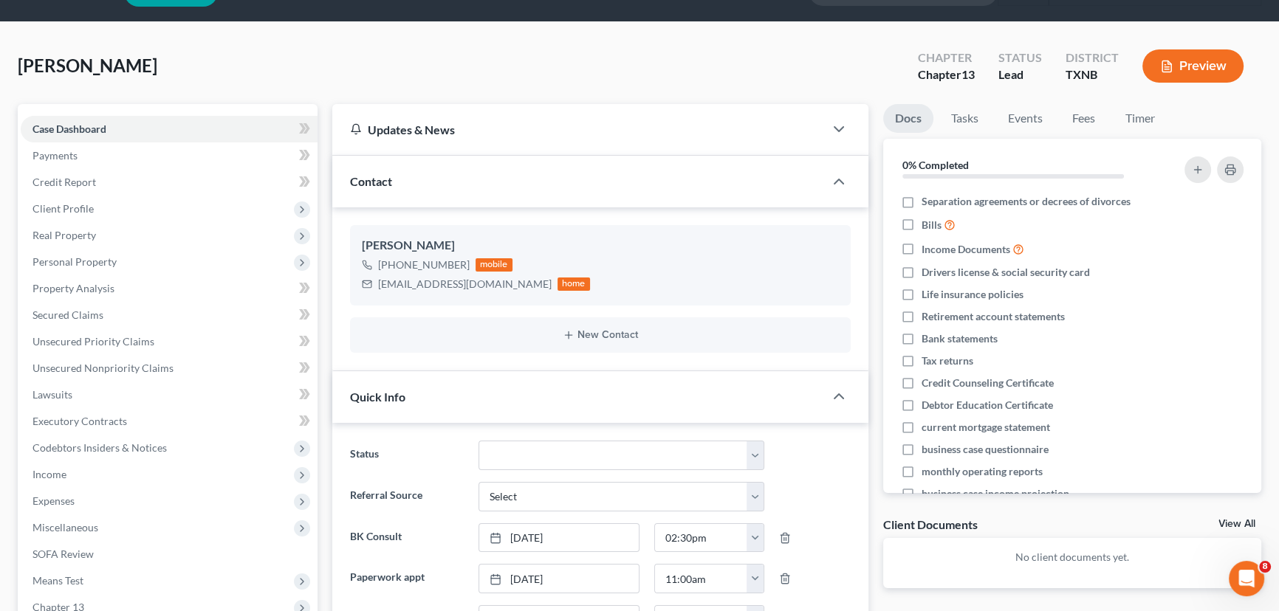
scroll to position [0, 0]
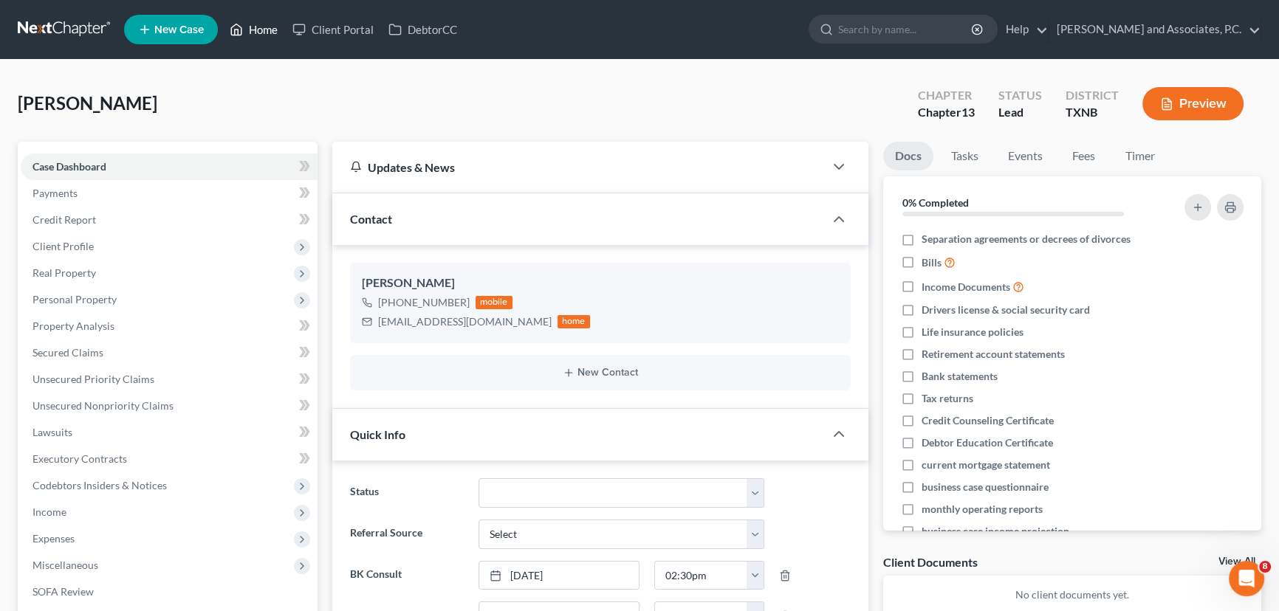
click at [264, 32] on link "Home" at bounding box center [253, 29] width 63 height 27
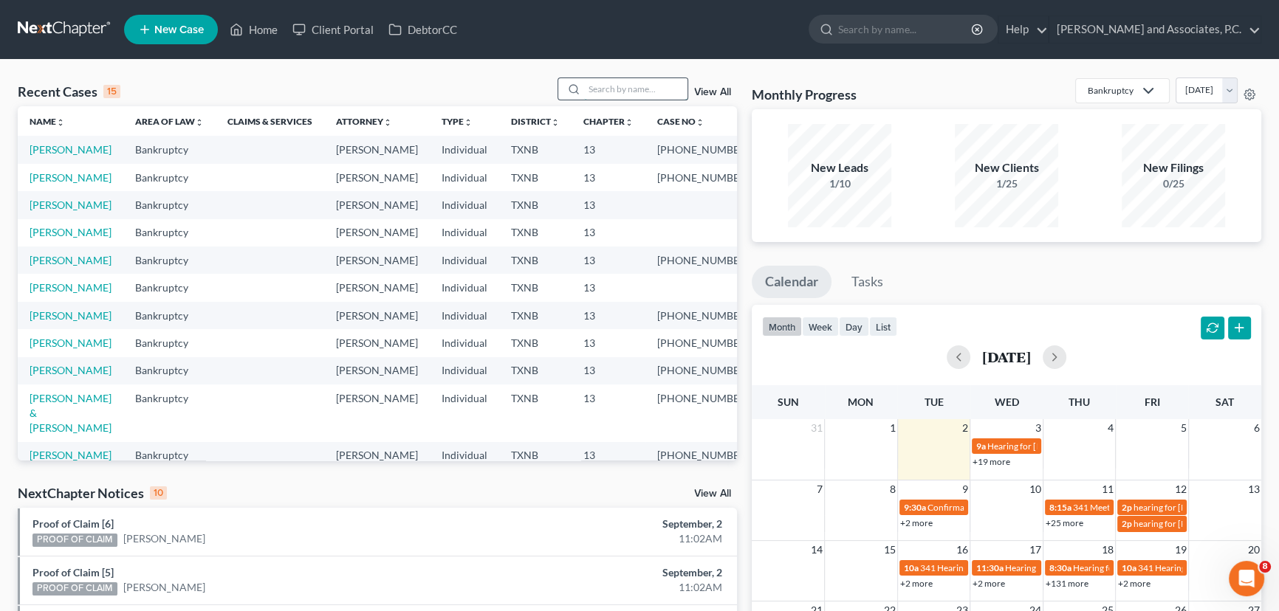
click at [599, 92] on input "search" at bounding box center [635, 88] width 103 height 21
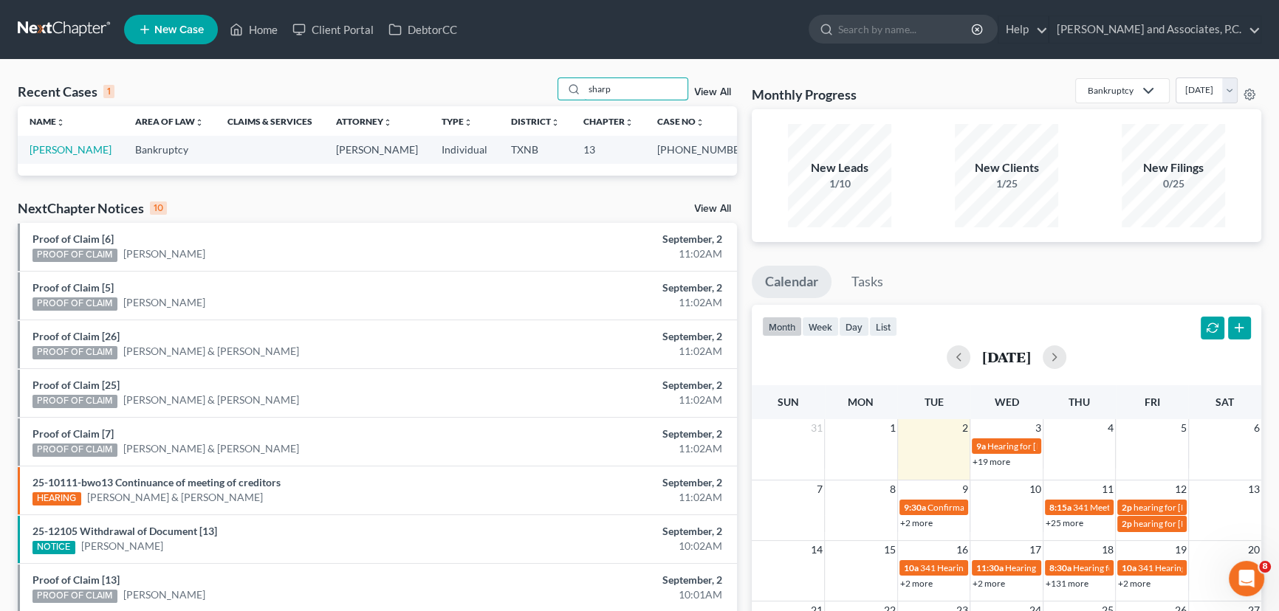
type input "sharp"
click at [61, 150] on link "[PERSON_NAME]" at bounding box center [71, 149] width 82 height 13
select select "5"
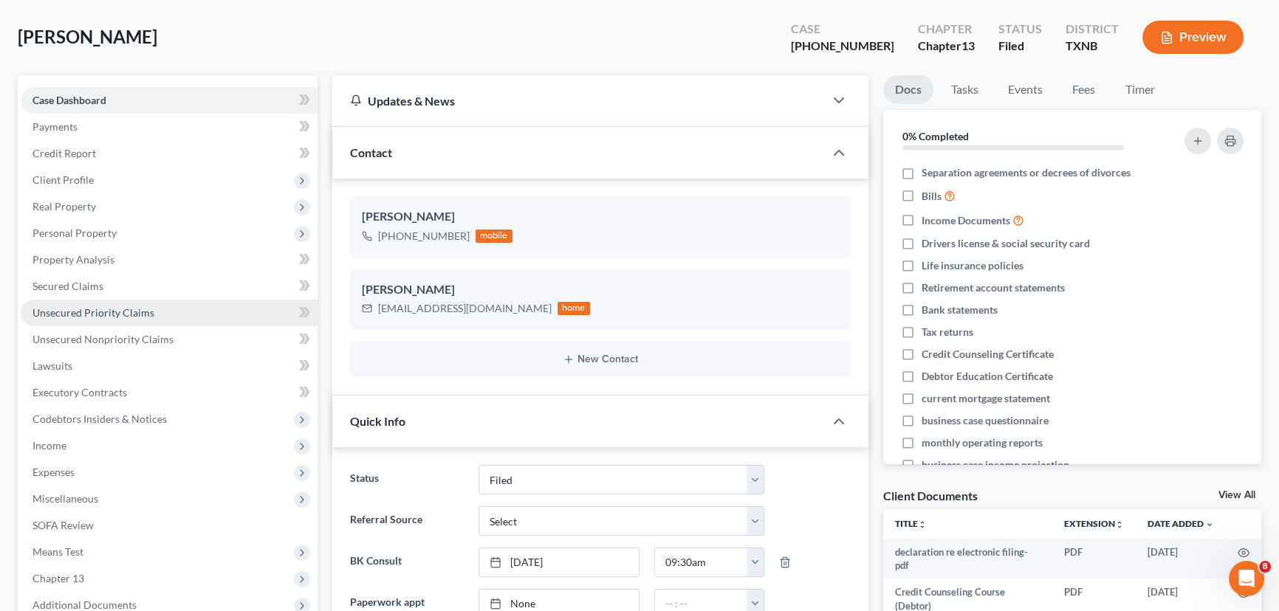
scroll to position [790, 0]
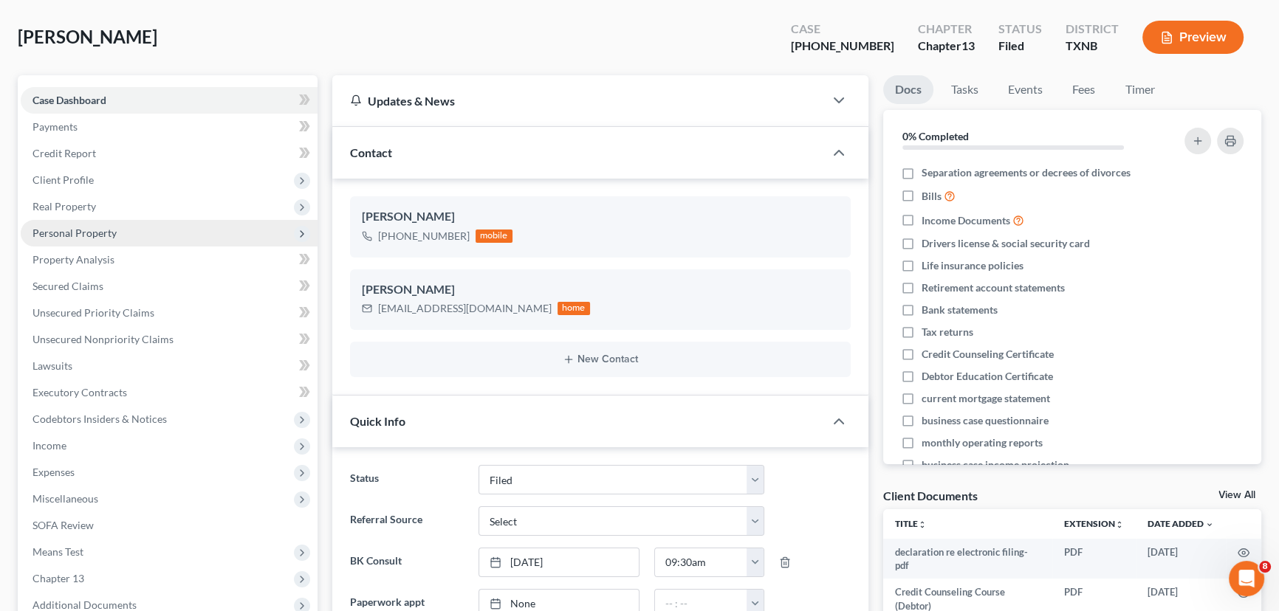
click at [96, 233] on span "Personal Property" at bounding box center [74, 233] width 84 height 13
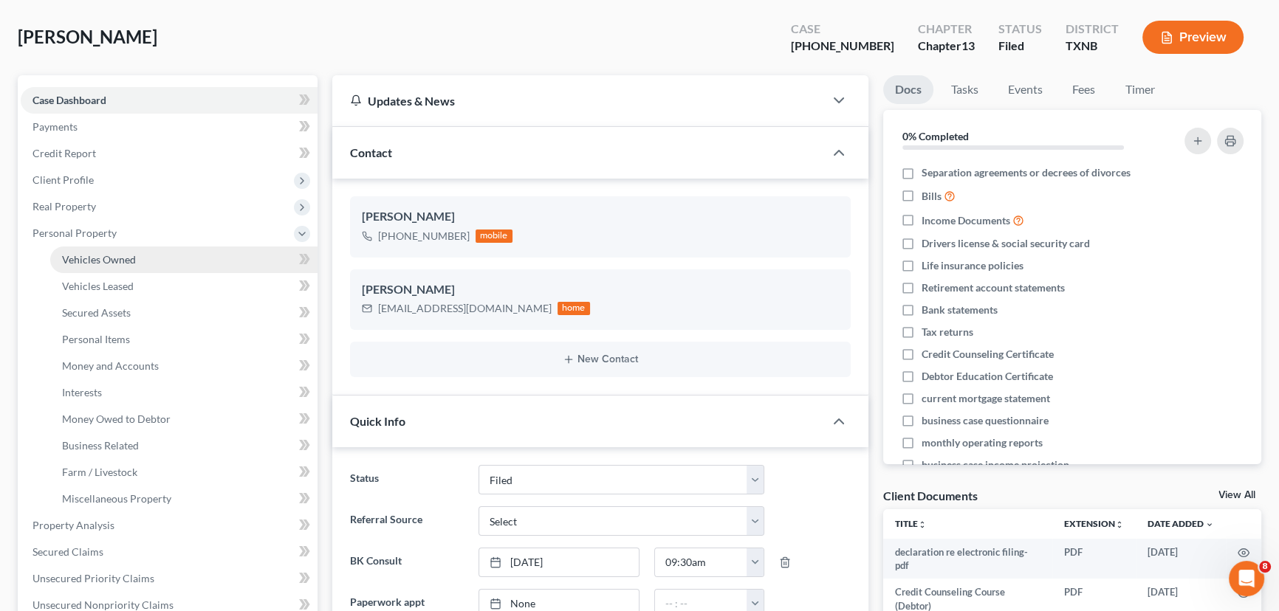
click at [100, 259] on span "Vehicles Owned" at bounding box center [99, 259] width 74 height 13
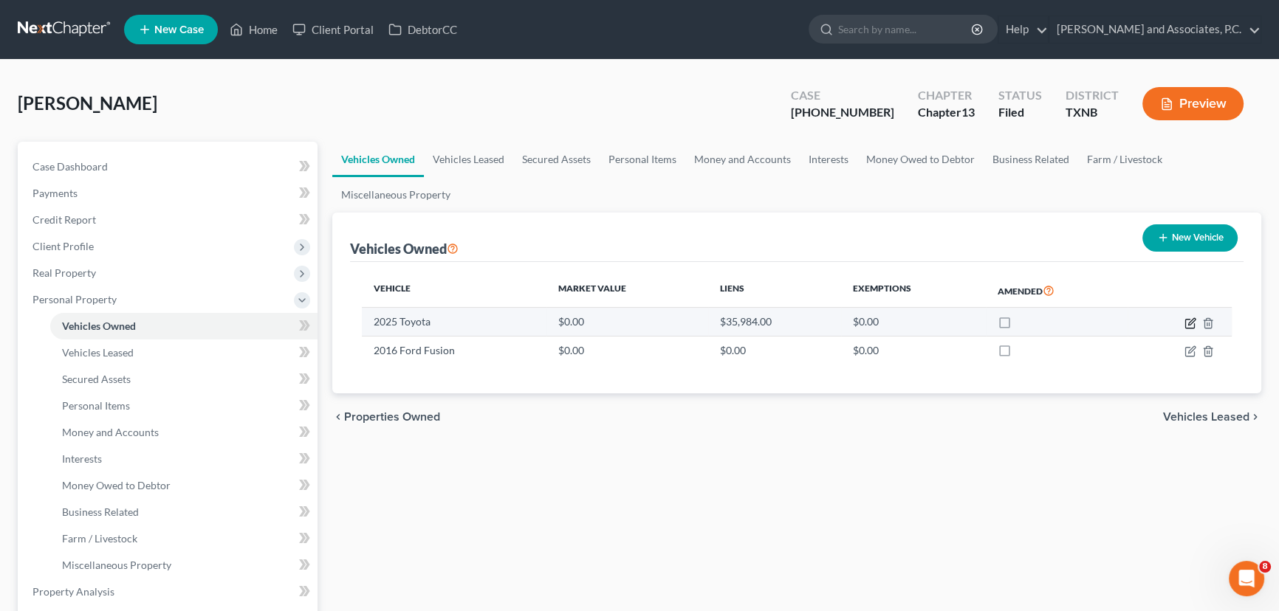
click at [1189, 322] on icon "button" at bounding box center [1191, 324] width 12 height 12
select select "0"
select select "1"
select select "0"
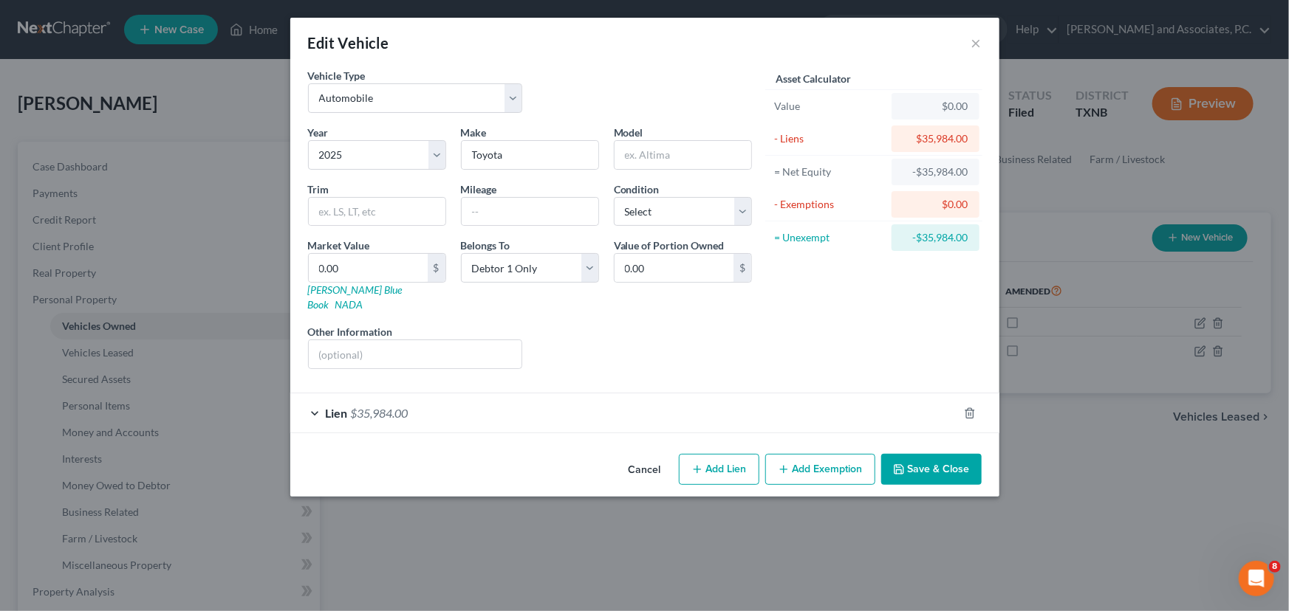
click at [924, 454] on button "Save & Close" at bounding box center [931, 469] width 100 height 31
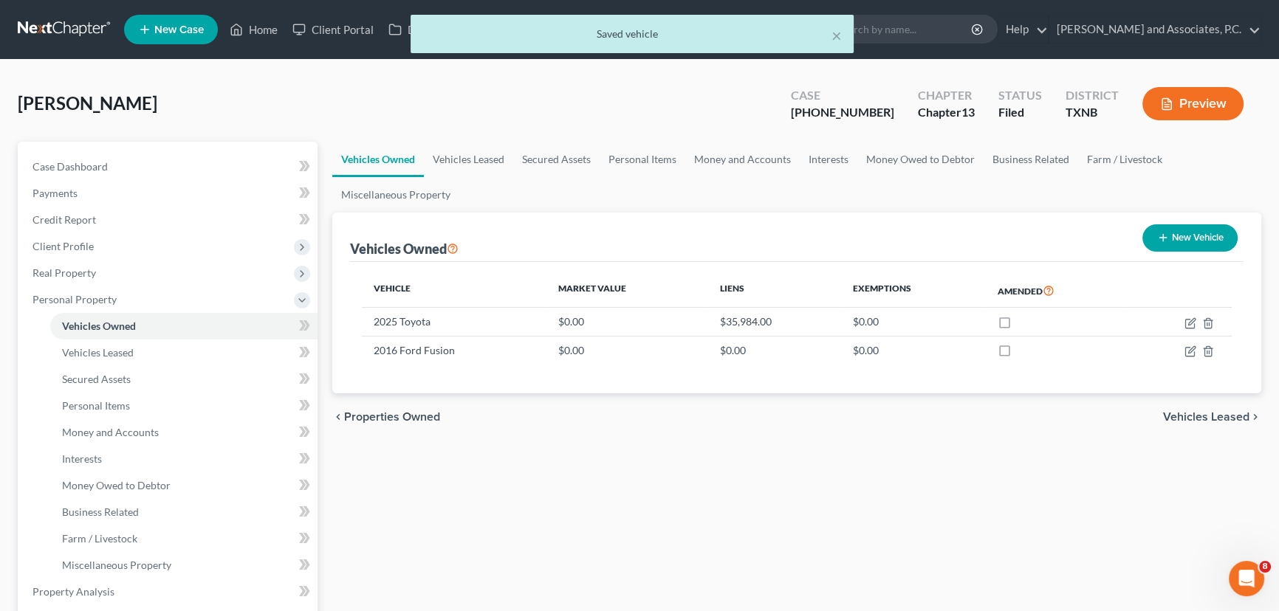
click at [748, 480] on div "Vehicles Owned Vehicles Leased Secured Assets Personal Items Money and Accounts…" at bounding box center [797, 595] width 944 height 906
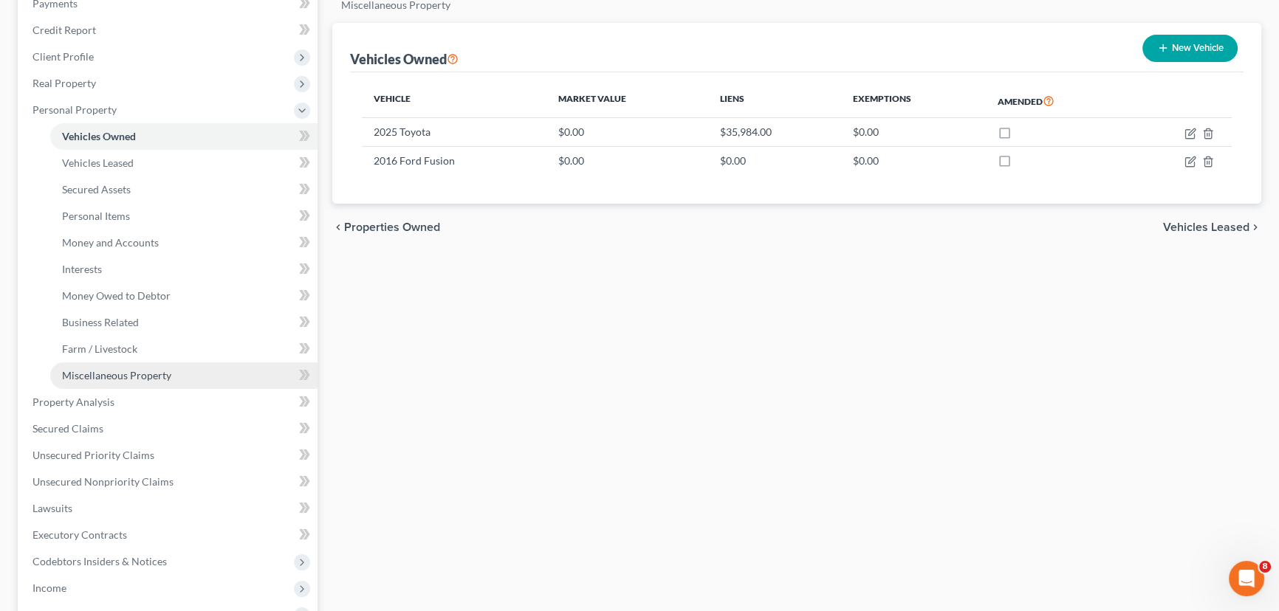
scroll to position [201, 0]
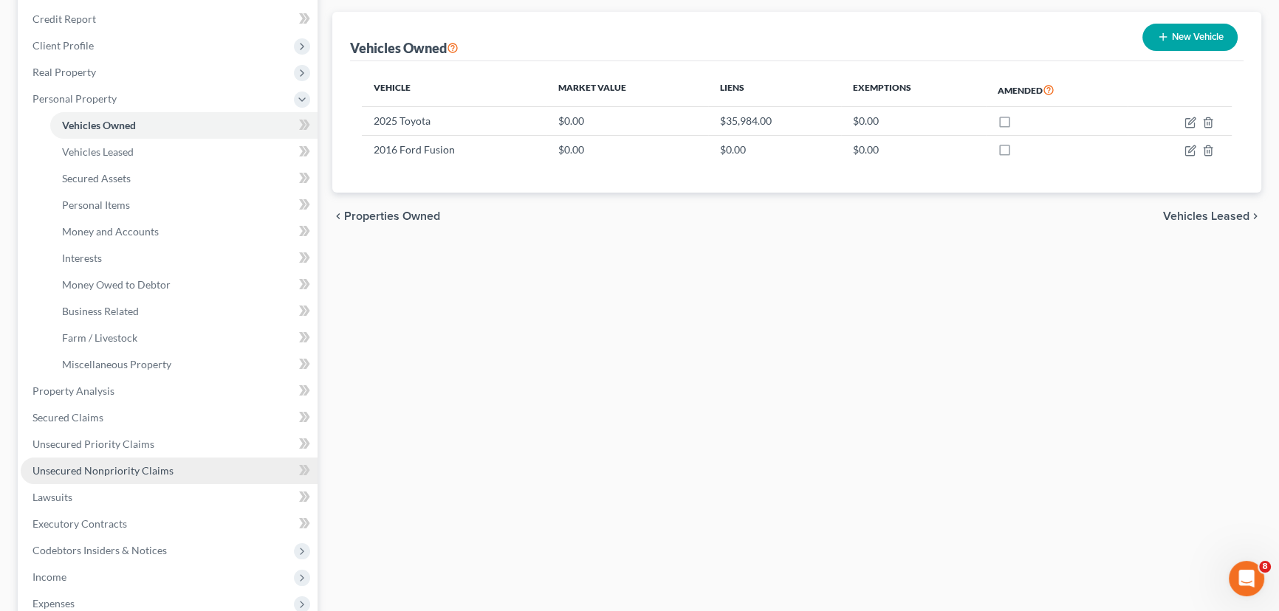
click at [78, 467] on span "Unsecured Nonpriority Claims" at bounding box center [102, 471] width 141 height 13
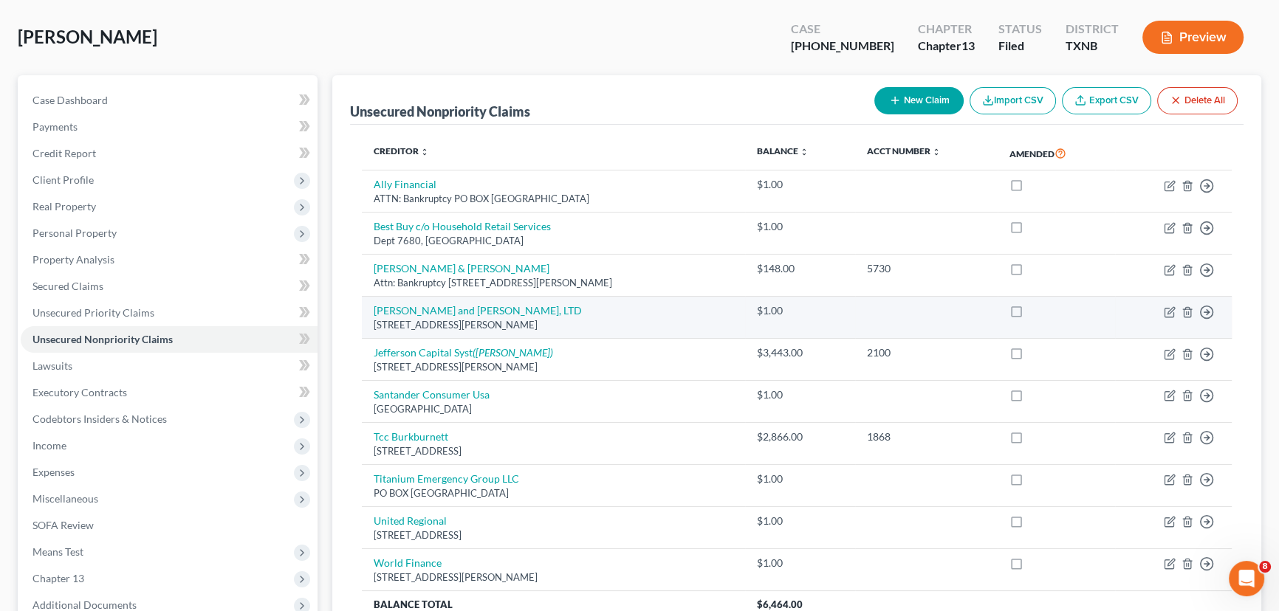
scroll to position [201, 0]
